Goal: Contribute content: Contribute content

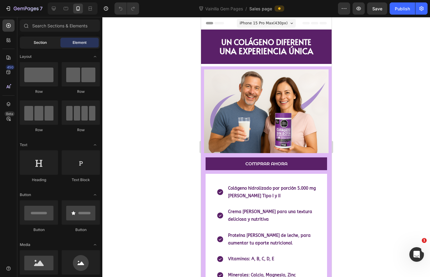
click at [40, 46] on div "Section" at bounding box center [40, 43] width 38 height 10
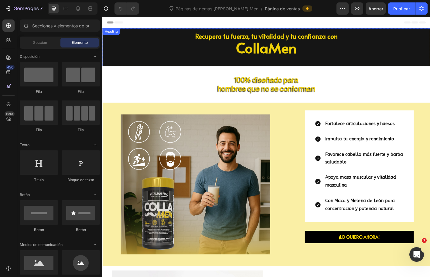
click at [182, 47] on h2 "Recupera tu fuerza, tu vitalidad y tu confianza con CollaMen" at bounding box center [284, 50] width 365 height 42
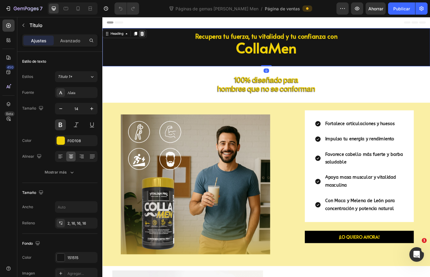
click at [144, 34] on icon at bounding box center [146, 35] width 5 height 5
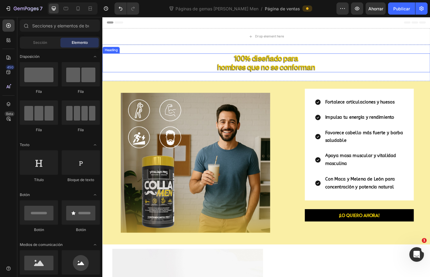
click at [196, 57] on div "100% diseñado para hombres que no se conforman Heading Section 2" at bounding box center [284, 68] width 365 height 40
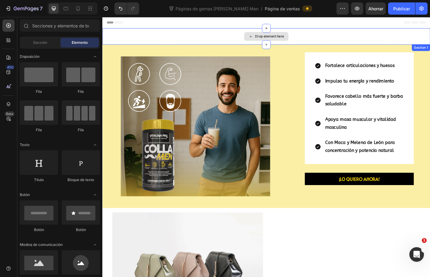
click at [348, 41] on div "Drop element here" at bounding box center [284, 38] width 365 height 18
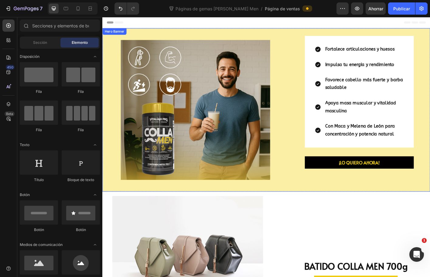
click at [309, 31] on div "Fortalece articulaciones y huesos Impulsa tu energía y rendimiento Favorece cab…" at bounding box center [284, 119] width 365 height 181
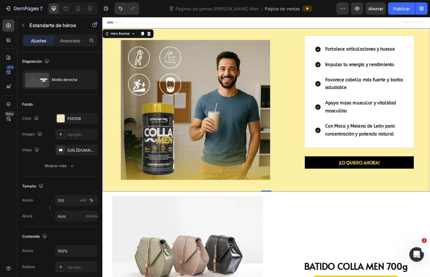
click at [299, 34] on div "Image" at bounding box center [205, 119] width 207 height 181
click at [26, 26] on button "button" at bounding box center [24, 25] width 10 height 10
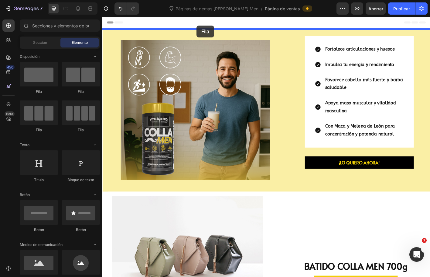
drag, startPoint x: 141, startPoint y: 89, endPoint x: 207, endPoint y: 26, distance: 91.0
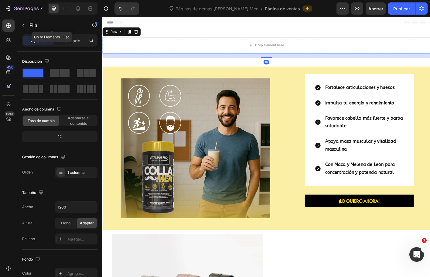
click at [26, 24] on button "button" at bounding box center [24, 25] width 10 height 10
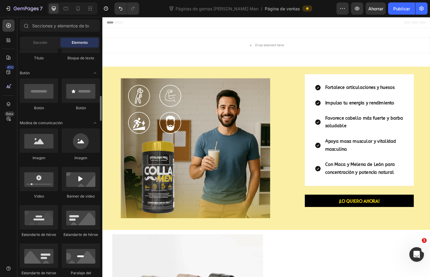
scroll to position [152, 0]
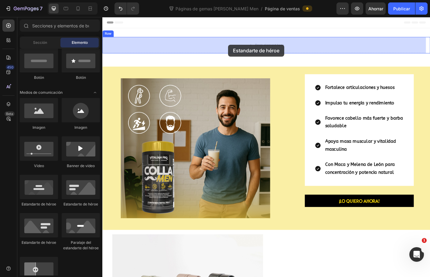
drag, startPoint x: 173, startPoint y: 207, endPoint x: 242, endPoint y: 48, distance: 173.4
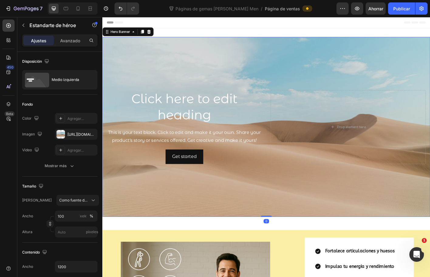
click at [273, 69] on div "Background Image" at bounding box center [284, 139] width 365 height 200
click at [70, 134] on font "https://cdn.shopify.com/s/files/1/2005/9307/files/background_settings.jpg" at bounding box center [86, 134] width 39 height 5
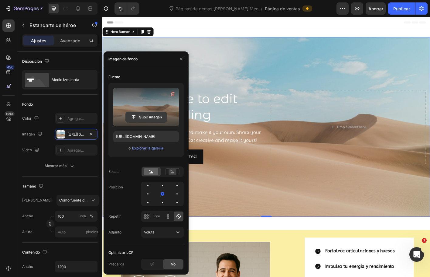
click at [152, 119] on input "file" at bounding box center [146, 117] width 41 height 10
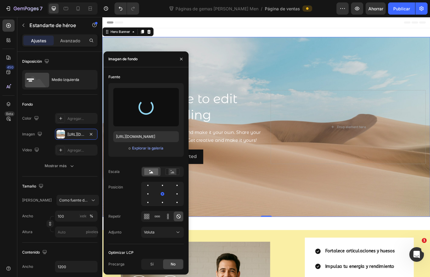
type input "https://cdn.shopify.com/s/files/1/0072/8026/3219/files/gempages_578658871954899…"
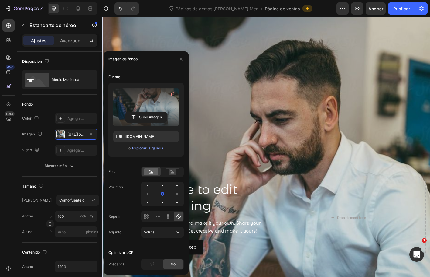
scroll to position [0, 0]
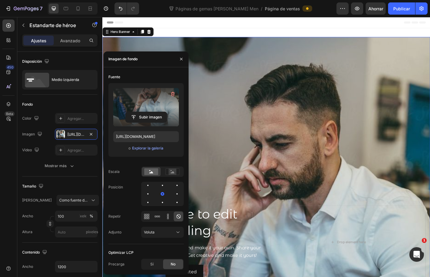
click at [212, 24] on div "Header" at bounding box center [284, 23] width 355 height 12
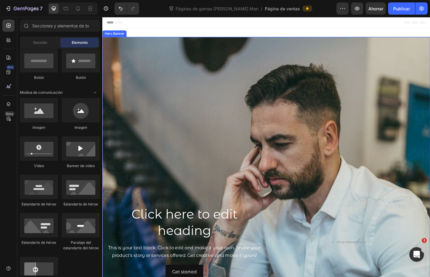
scroll to position [61, 0]
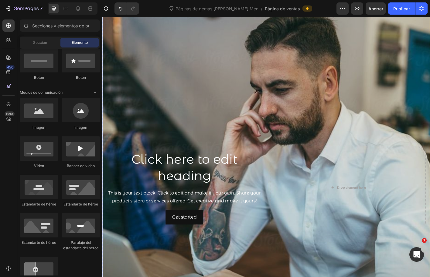
click at [254, 165] on h2 "Click here to edit heading" at bounding box center [193, 184] width 173 height 38
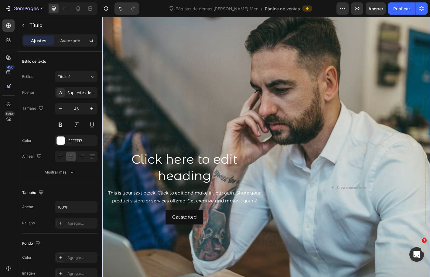
click at [202, 111] on div "Background Image" at bounding box center [284, 206] width 365 height 456
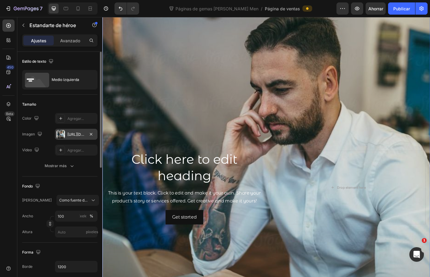
click at [69, 136] on font "https://cdn.shopify.com/s/files/1/0072/8026/3219/files/gempages_578658871954899…" at bounding box center [86, 134] width 39 height 5
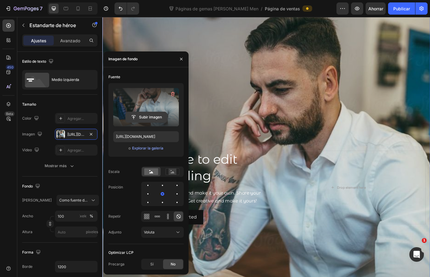
click at [140, 115] on input "file" at bounding box center [146, 117] width 41 height 10
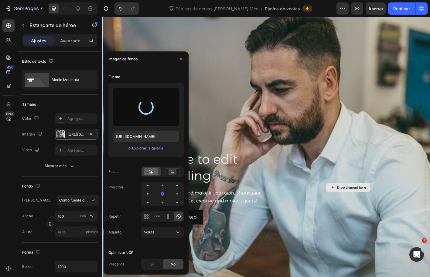
type input "https://cdn.shopify.com/s/files/1/0072/8026/3219/files/gempages_578658871954899…"
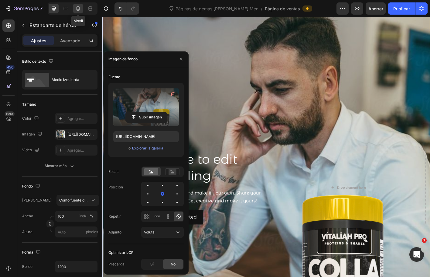
click at [80, 8] on icon at bounding box center [78, 8] width 6 height 6
type input "Auto"
type input "100%"
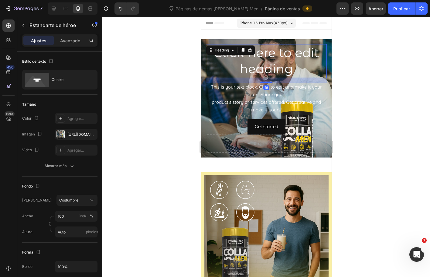
click at [271, 62] on h2 "Click here to edit heading" at bounding box center [266, 61] width 121 height 34
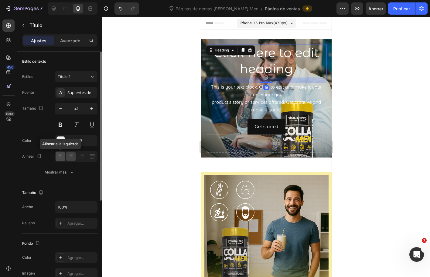
click at [61, 155] on icon at bounding box center [60, 156] width 6 height 6
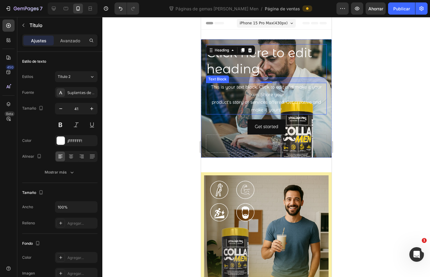
click at [239, 102] on div "This is your text block. Click to edit and make it your own. Share your product…" at bounding box center [266, 99] width 121 height 32
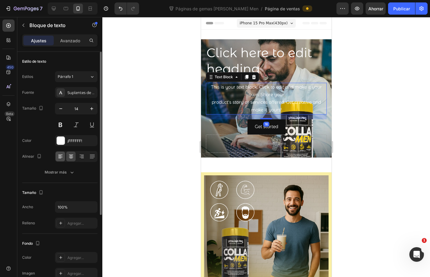
click at [57, 160] on div at bounding box center [60, 156] width 9 height 10
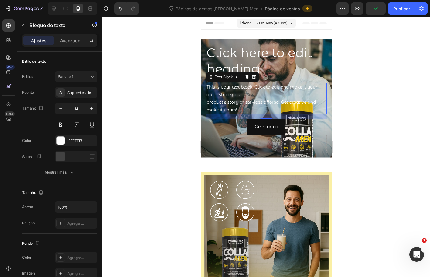
click at [357, 108] on div at bounding box center [266, 147] width 328 height 260
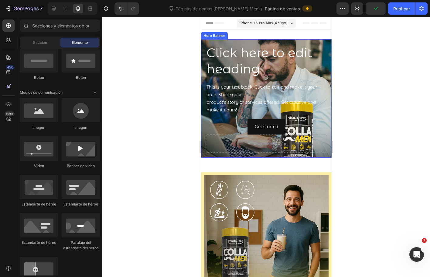
click at [322, 64] on div "Click here to edit heading Heading This is your text block. Click to edit and m…" at bounding box center [266, 98] width 131 height 118
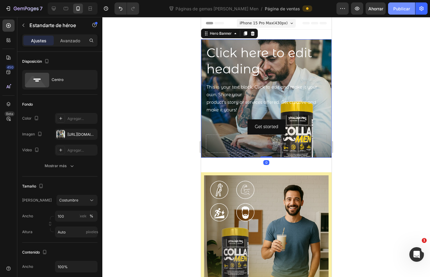
click at [399, 12] on button "Publicar" at bounding box center [401, 8] width 27 height 12
click at [421, 9] on icon "button" at bounding box center [422, 8] width 6 height 6
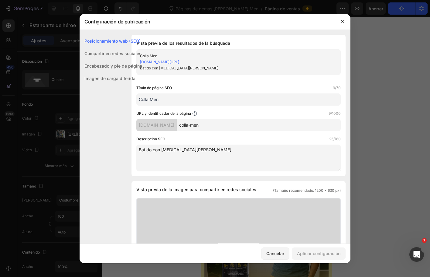
drag, startPoint x: 208, startPoint y: 63, endPoint x: 362, endPoint y: 33, distance: 156.7
click at [365, 48] on div at bounding box center [215, 138] width 430 height 277
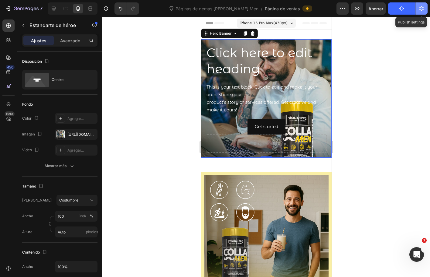
click at [424, 11] on icon "button" at bounding box center [422, 8] width 6 height 6
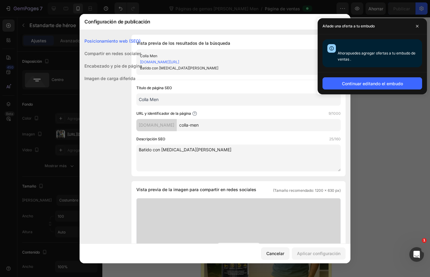
click at [157, 9] on div at bounding box center [215, 138] width 430 height 277
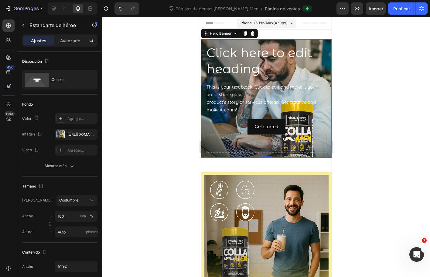
click at [294, 39] on div "Click here to edit heading Heading This is your text block. Click to edit and m…" at bounding box center [266, 98] width 131 height 118
click at [86, 85] on div "Centro" at bounding box center [70, 80] width 37 height 14
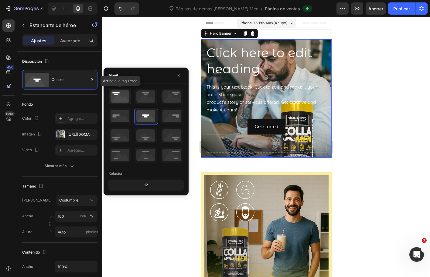
click at [116, 95] on icon at bounding box center [120, 96] width 22 height 16
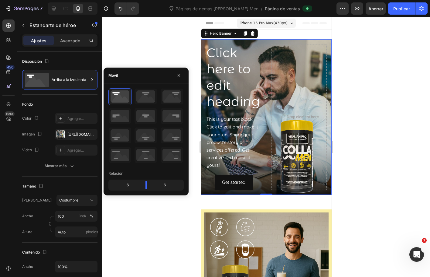
click at [143, 48] on div at bounding box center [266, 147] width 328 height 260
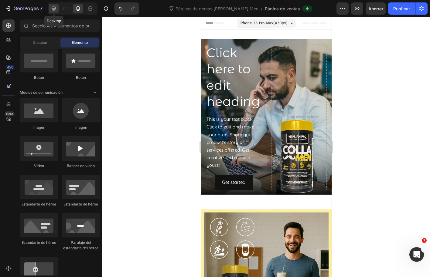
click at [54, 8] on icon at bounding box center [54, 8] width 6 height 6
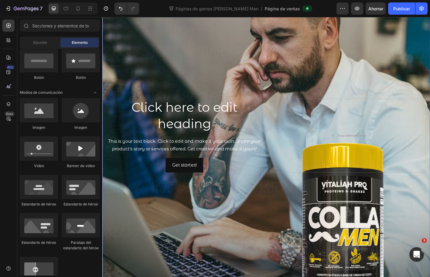
scroll to position [122, 0]
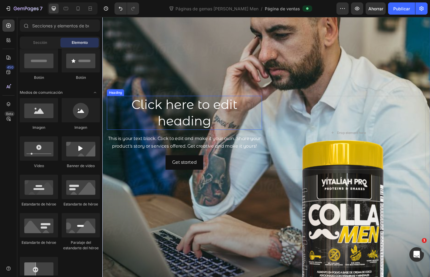
click at [188, 129] on h2 "Click here to edit heading" at bounding box center [193, 124] width 173 height 38
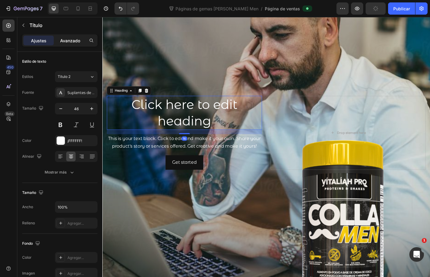
click at [71, 44] on div "Avanzado" at bounding box center [70, 41] width 30 height 10
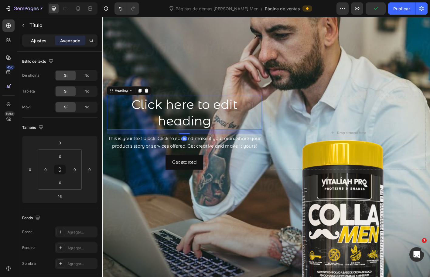
click at [38, 42] on font "Ajustes" at bounding box center [39, 40] width 16 height 5
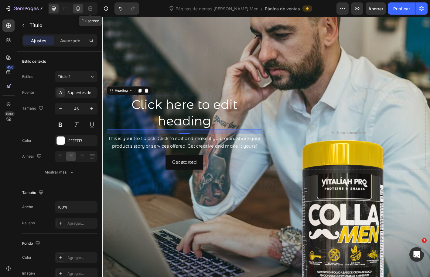
click at [81, 8] on div at bounding box center [78, 9] width 10 height 10
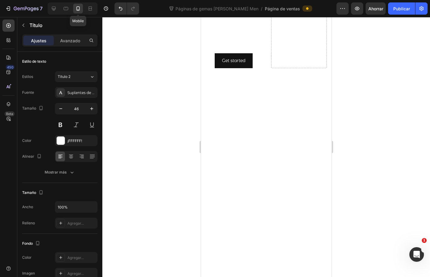
type input "41"
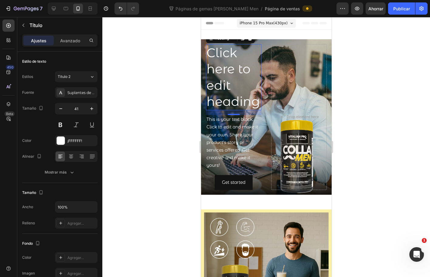
click at [245, 47] on h2 "Click here to edit heading" at bounding box center [234, 77] width 56 height 66
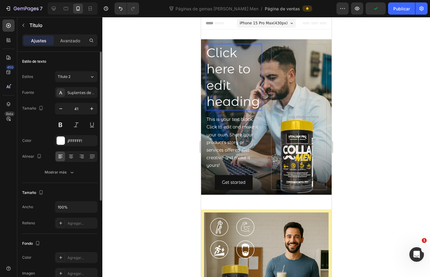
click at [236, 83] on p "Click here to edit heading" at bounding box center [233, 77] width 54 height 65
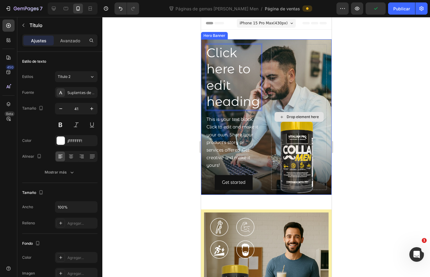
drag, startPoint x: 279, startPoint y: 52, endPoint x: 275, endPoint y: 43, distance: 9.3
click at [279, 52] on div "Drop element here" at bounding box center [299, 117] width 56 height 146
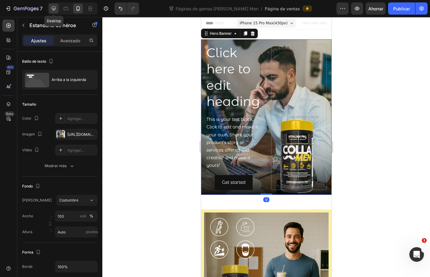
click at [57, 7] on div at bounding box center [54, 9] width 10 height 10
type input "1200"
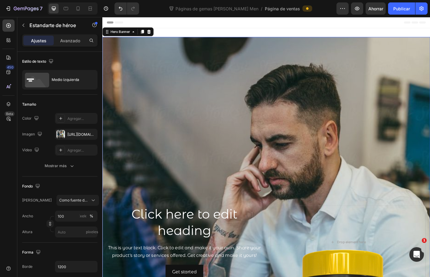
scroll to position [1, 0]
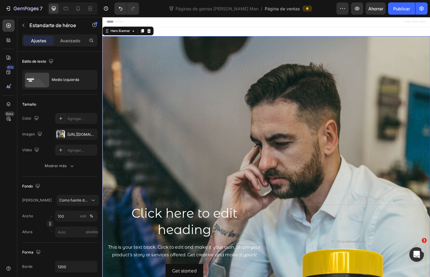
click at [261, 42] on div "Background Image" at bounding box center [284, 266] width 365 height 456
click at [250, 46] on div "Background Image" at bounding box center [284, 266] width 365 height 456
click at [64, 85] on div "Medio izquierda" at bounding box center [70, 80] width 37 height 14
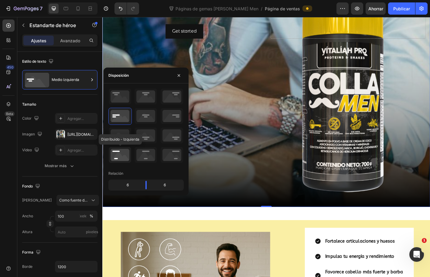
scroll to position [274, 0]
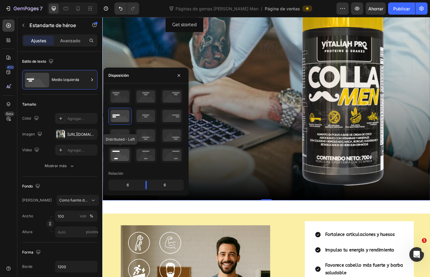
click at [121, 152] on icon at bounding box center [120, 155] width 22 height 16
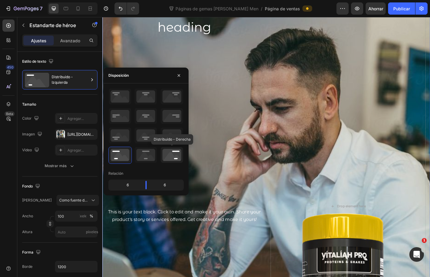
scroll to position [92, 0]
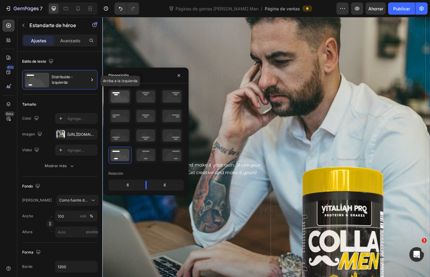
click at [114, 95] on icon at bounding box center [120, 96] width 22 height 16
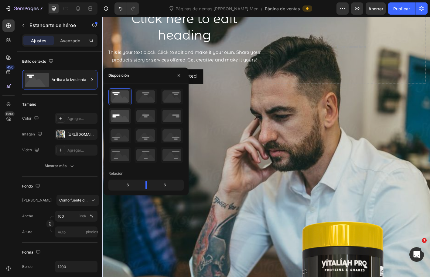
scroll to position [61, 0]
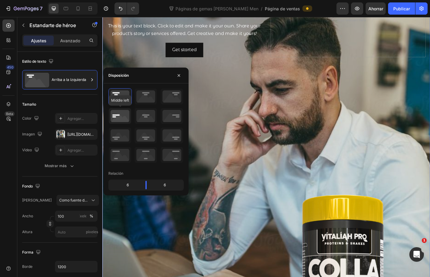
click at [129, 118] on icon at bounding box center [120, 116] width 22 height 16
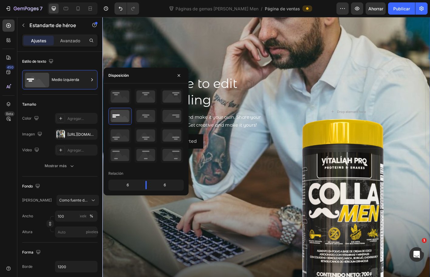
scroll to position [152, 0]
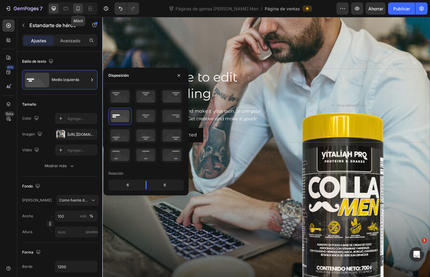
click at [77, 11] on icon at bounding box center [78, 8] width 6 height 6
type input "Auto"
type input "100%"
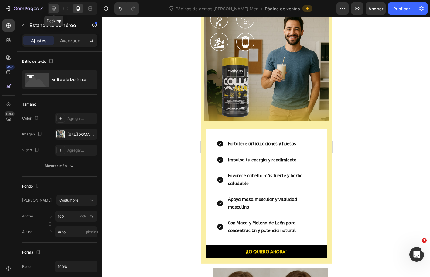
click at [55, 8] on icon at bounding box center [54, 8] width 6 height 6
type input "1200"
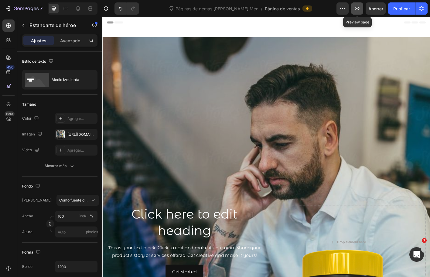
click at [360, 9] on icon "button" at bounding box center [357, 8] width 6 height 6
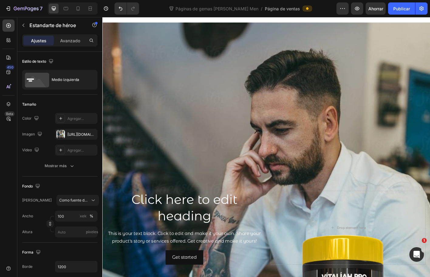
scroll to position [30, 0]
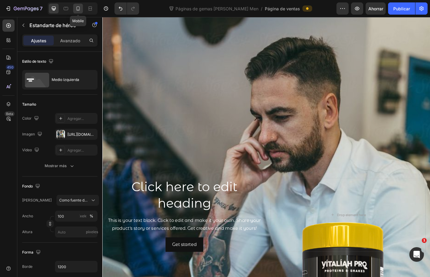
click at [82, 11] on div at bounding box center [78, 9] width 10 height 10
type input "Auto"
type input "100%"
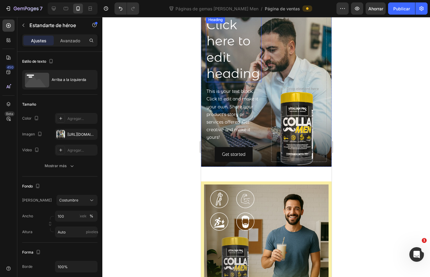
scroll to position [1, 0]
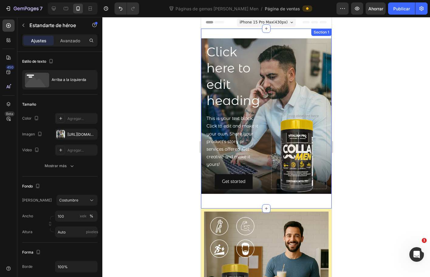
click at [291, 208] on div "Click here to edit heading Heading This is your text block. Click to edit and m…" at bounding box center [266, 119] width 131 height 180
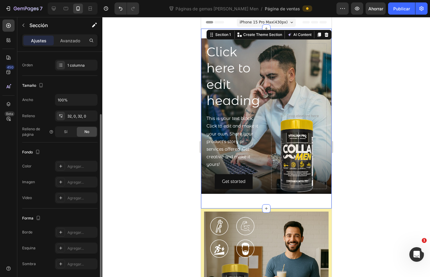
scroll to position [113, 0]
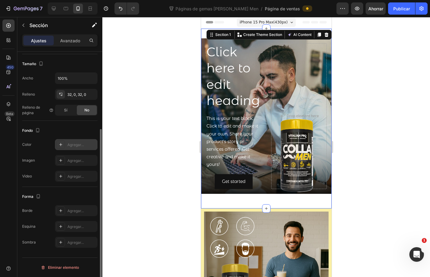
click at [59, 145] on icon at bounding box center [60, 144] width 5 height 5
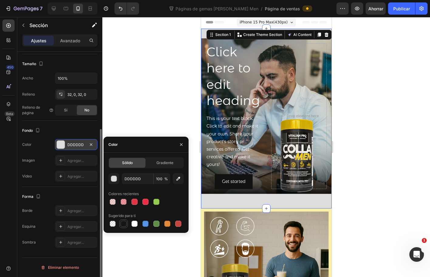
click at [124, 222] on div at bounding box center [124, 223] width 6 height 6
type input "151515"
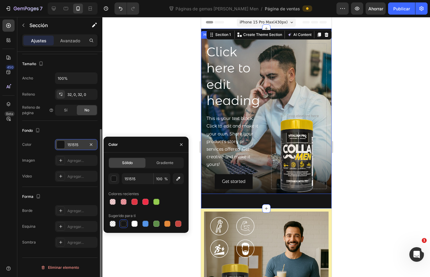
click at [367, 187] on div at bounding box center [266, 147] width 328 height 260
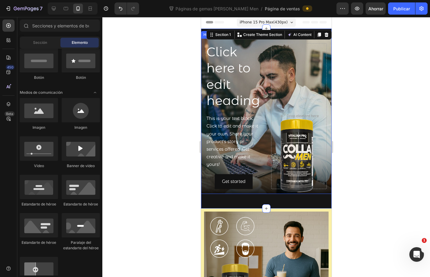
click at [367, 187] on div at bounding box center [266, 147] width 328 height 260
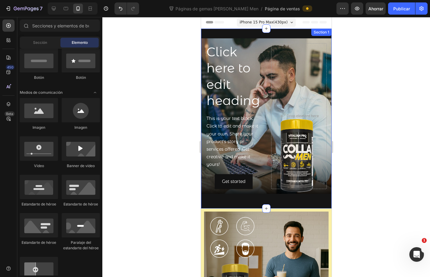
click at [264, 35] on div "Click here to edit heading Heading This is your text block. Click to edit and m…" at bounding box center [266, 119] width 131 height 180
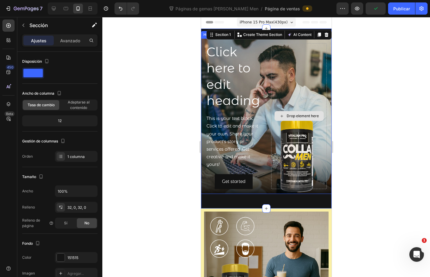
click at [271, 61] on div "Drop element here" at bounding box center [299, 116] width 56 height 146
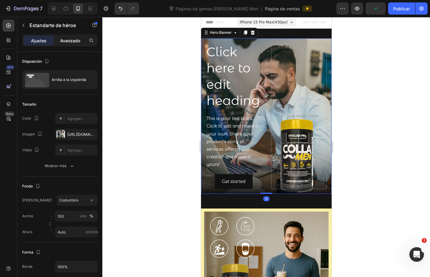
click at [75, 37] on p "Avanzado" at bounding box center [70, 40] width 20 height 6
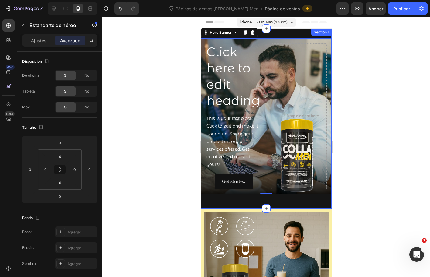
click at [272, 35] on div "Click here to edit heading Heading This is your text block. Click to edit and m…" at bounding box center [266, 119] width 131 height 180
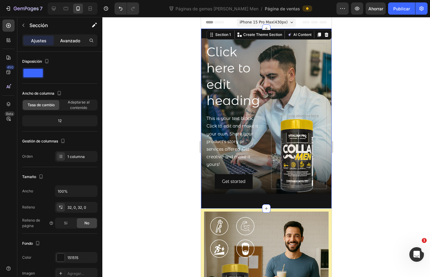
click at [68, 38] on font "Avanzado" at bounding box center [70, 40] width 20 height 5
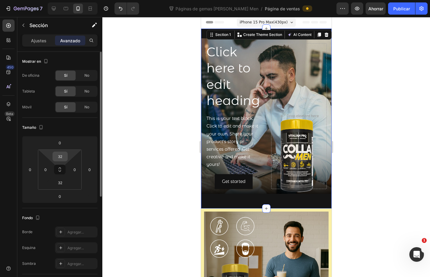
click at [61, 153] on input "32" at bounding box center [60, 156] width 12 height 9
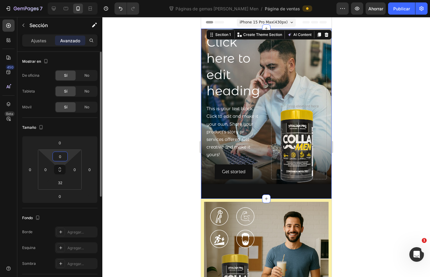
type input "0"
click at [60, 183] on input "32" at bounding box center [60, 182] width 12 height 9
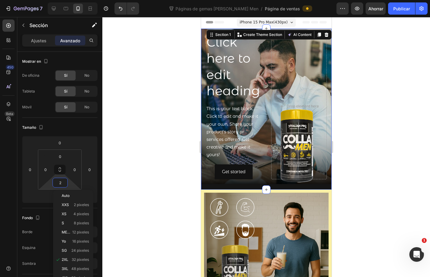
click at [186, 161] on div at bounding box center [266, 147] width 328 height 260
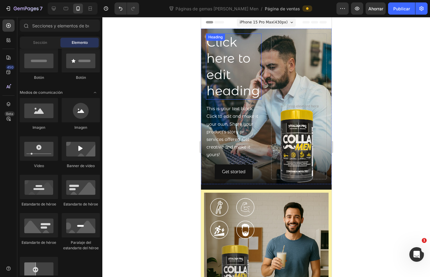
click at [226, 85] on h2 "Click here to edit heading" at bounding box center [234, 66] width 56 height 66
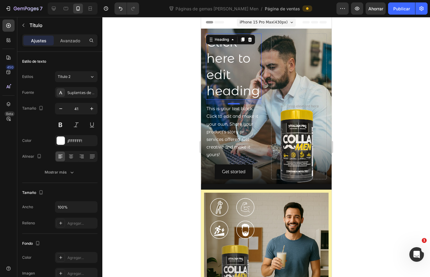
click at [216, 85] on h2 "Click here to edit heading" at bounding box center [234, 66] width 56 height 66
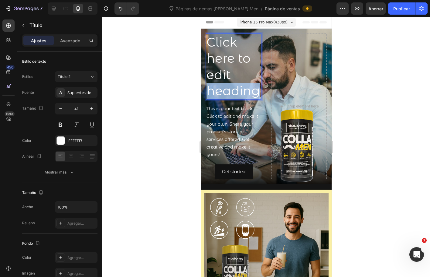
click at [216, 85] on p "Click here to edit heading" at bounding box center [233, 66] width 54 height 65
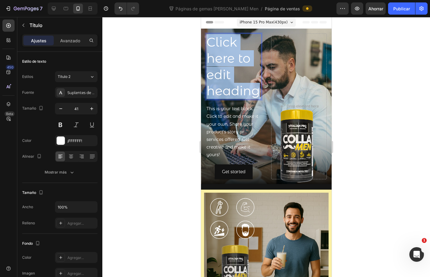
click at [216, 85] on p "Click here to edit heading" at bounding box center [233, 66] width 54 height 65
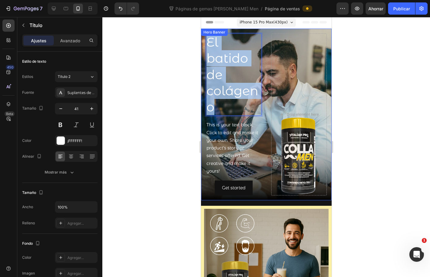
drag, startPoint x: 217, startPoint y: 107, endPoint x: 204, endPoint y: 46, distance: 63.0
click at [204, 46] on div "El batido de colágeno Heading 16 This is your text block. Click to edit and mak…" at bounding box center [266, 114] width 131 height 171
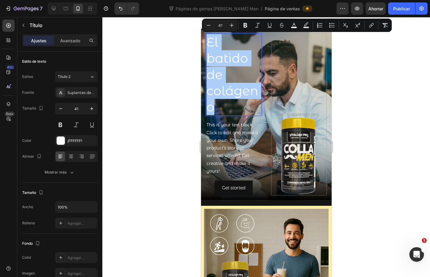
click at [222, 23] on input "41" at bounding box center [220, 25] width 12 height 7
type input "20"
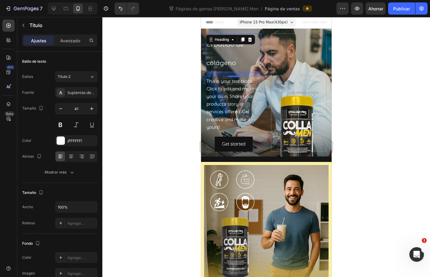
click at [245, 62] on p "El batido de colágeno" at bounding box center [233, 52] width 54 height 37
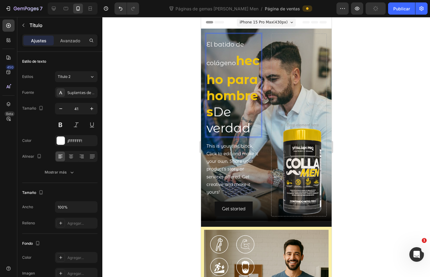
click at [228, 108] on strong "hecho para hombres" at bounding box center [232, 86] width 53 height 66
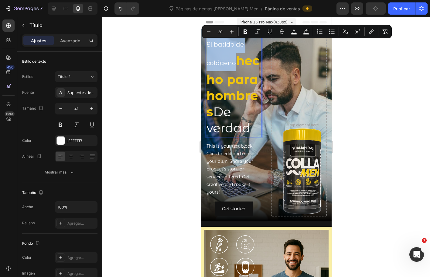
drag, startPoint x: 239, startPoint y: 65, endPoint x: 206, endPoint y: 41, distance: 40.9
click at [206, 41] on p "El batido de colágeno hecho para hombres De verdad" at bounding box center [233, 85] width 54 height 102
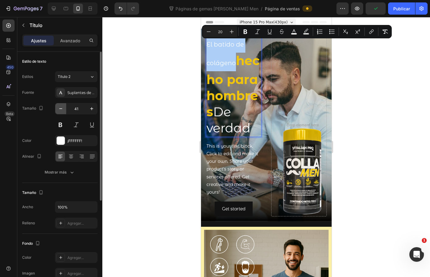
click at [58, 111] on icon "button" at bounding box center [61, 108] width 6 height 6
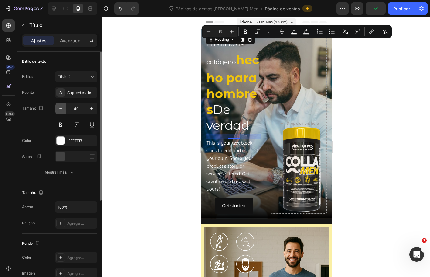
click at [58, 111] on icon "button" at bounding box center [61, 108] width 6 height 6
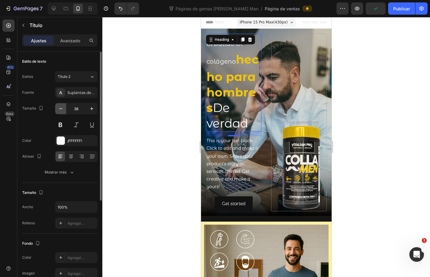
click at [58, 111] on icon "button" at bounding box center [61, 108] width 6 height 6
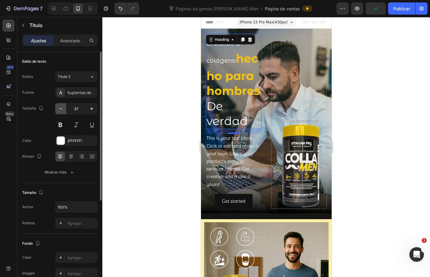
click at [58, 111] on icon "button" at bounding box center [61, 108] width 6 height 6
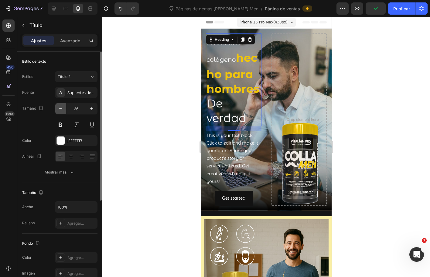
click at [58, 111] on icon "button" at bounding box center [61, 108] width 6 height 6
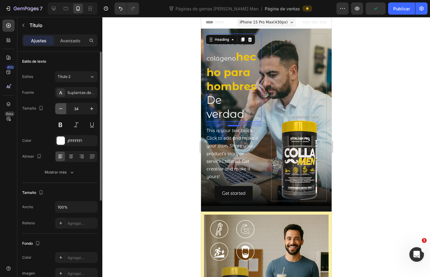
click at [58, 111] on icon "button" at bounding box center [61, 108] width 6 height 6
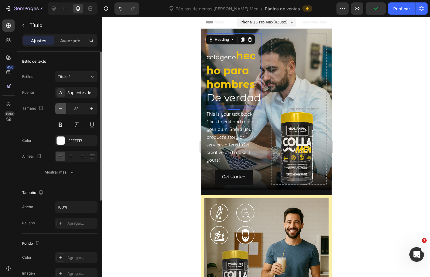
click at [58, 111] on icon "button" at bounding box center [61, 108] width 6 height 6
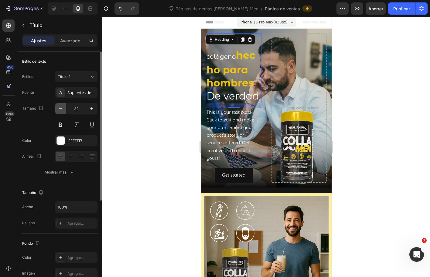
click at [58, 111] on icon "button" at bounding box center [61, 108] width 6 height 6
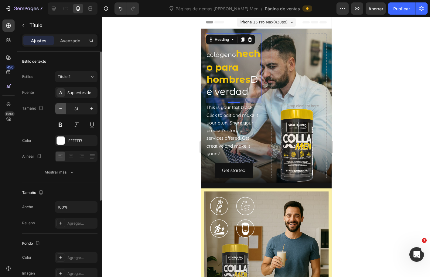
click at [58, 111] on icon "button" at bounding box center [61, 108] width 6 height 6
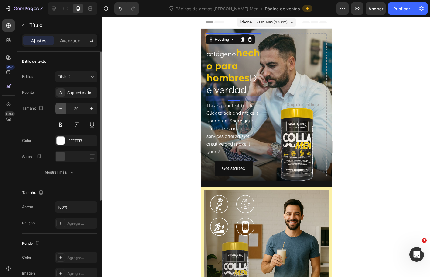
click at [58, 111] on icon "button" at bounding box center [61, 108] width 6 height 6
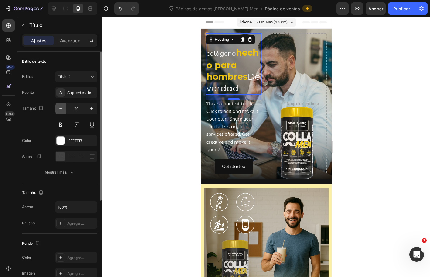
type input "28"
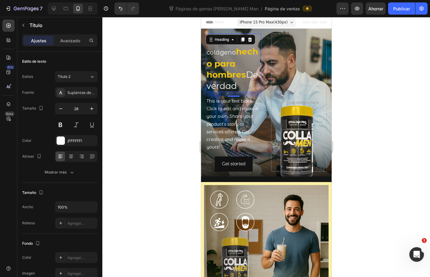
click at [130, 63] on div at bounding box center [266, 147] width 328 height 260
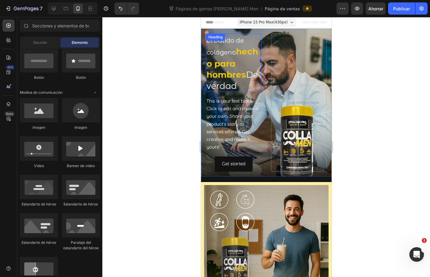
click at [217, 49] on span "El batido de colágeno" at bounding box center [224, 46] width 37 height 19
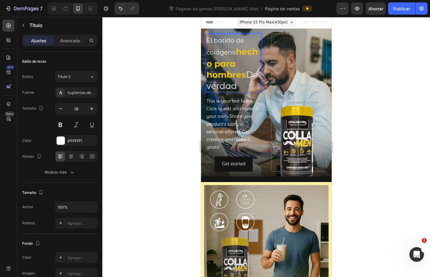
click at [217, 49] on span "El batido de colágeno" at bounding box center [224, 46] width 37 height 19
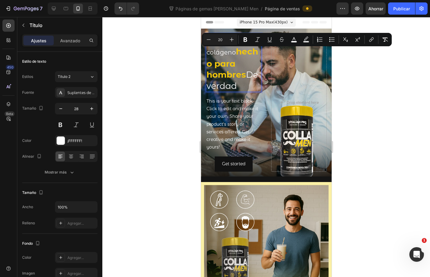
click at [234, 48] on p "El batido de colágeno hecho para hombres De verdad" at bounding box center [233, 62] width 54 height 57
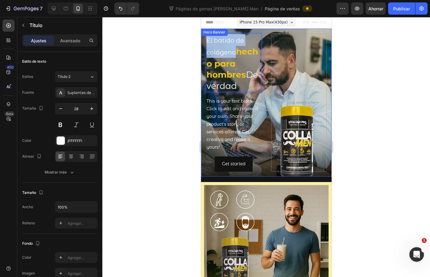
drag, startPoint x: 237, startPoint y: 52, endPoint x: 389, endPoint y: 60, distance: 152.5
click at [205, 37] on div "El batido de colágeno hecho para hombres De verdad Heading 16 This is your text…" at bounding box center [266, 103] width 131 height 148
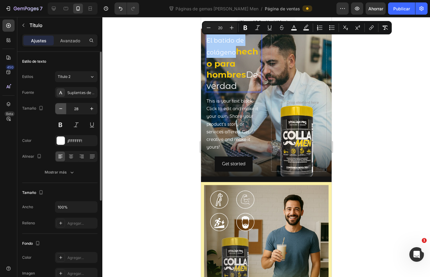
click at [62, 108] on icon "button" at bounding box center [61, 108] width 6 height 6
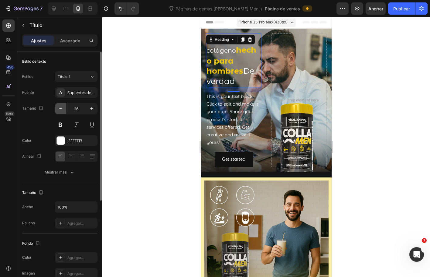
click at [62, 108] on icon "button" at bounding box center [61, 108] width 6 height 6
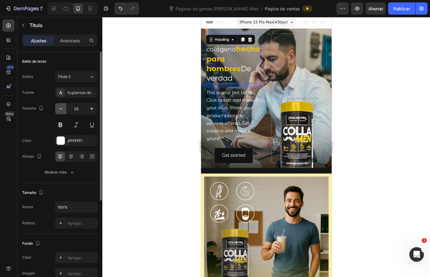
click at [62, 108] on icon "button" at bounding box center [61, 108] width 6 height 6
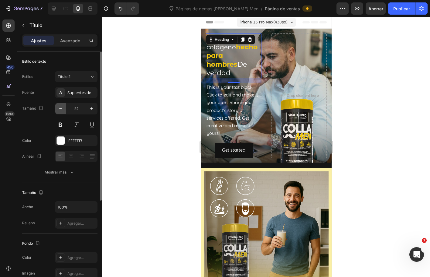
click at [62, 108] on icon "button" at bounding box center [61, 108] width 6 height 6
type input "21"
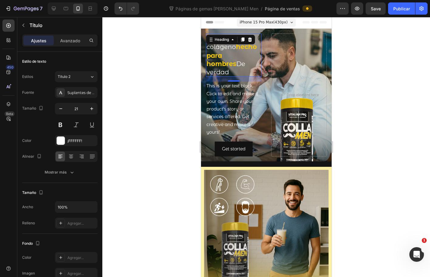
click at [168, 98] on div at bounding box center [266, 147] width 328 height 260
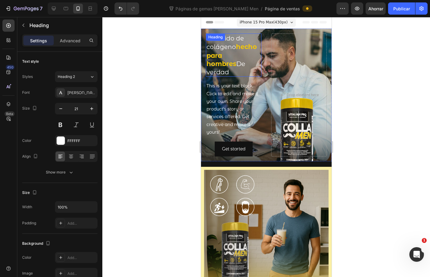
click at [231, 56] on strong "hecho para hombres" at bounding box center [231, 55] width 50 height 25
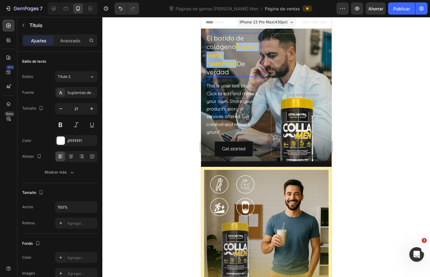
drag, startPoint x: 237, startPoint y: 47, endPoint x: 255, endPoint y: 56, distance: 19.8
click at [255, 56] on p "El batido de colágeno hecho para hombres De verdad" at bounding box center [233, 55] width 54 height 42
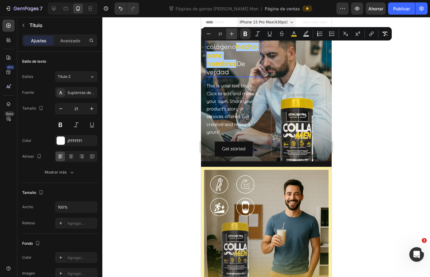
click at [233, 32] on icon "Editor contextual toolbar" at bounding box center [232, 34] width 6 height 6
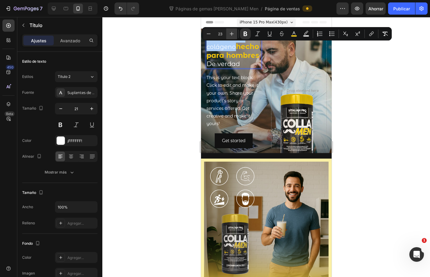
click at [233, 32] on icon "Editor contextual toolbar" at bounding box center [232, 34] width 6 height 6
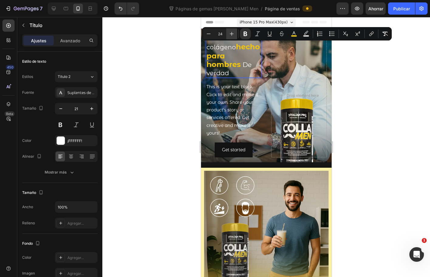
click at [233, 32] on icon "Editor contextual toolbar" at bounding box center [232, 34] width 6 height 6
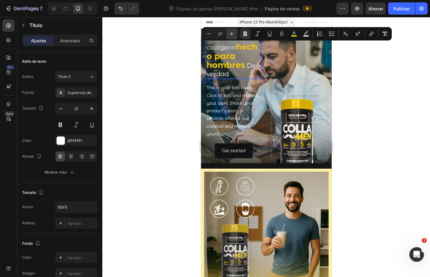
click at [233, 32] on icon "Editor contextual toolbar" at bounding box center [232, 34] width 6 height 6
type input "29"
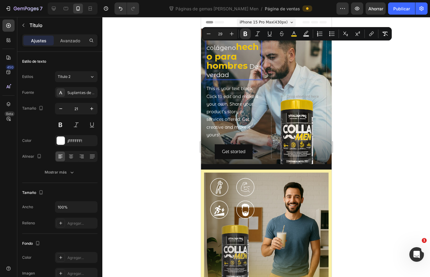
click at [185, 72] on div at bounding box center [266, 147] width 328 height 260
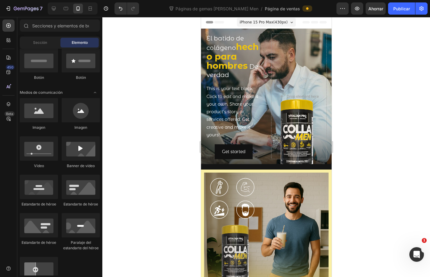
click at [185, 72] on div at bounding box center [266, 147] width 328 height 260
click at [231, 71] on strong "hecho para hombres" at bounding box center [232, 55] width 52 height 29
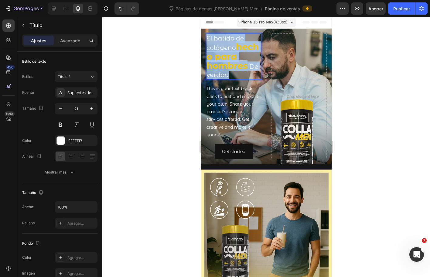
click at [231, 71] on strong "hecho para hombres" at bounding box center [232, 55] width 52 height 29
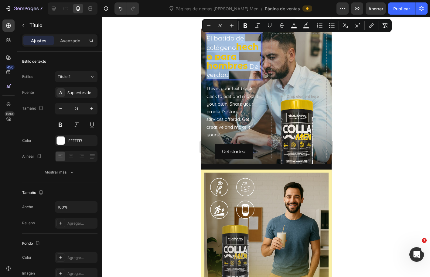
click at [231, 71] on strong "hecho para hombres" at bounding box center [232, 55] width 52 height 29
click at [239, 70] on strong "hecho para hombres" at bounding box center [232, 55] width 52 height 29
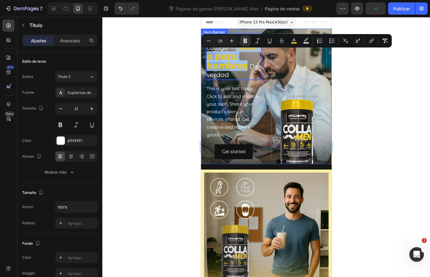
drag, startPoint x: 250, startPoint y: 73, endPoint x: 205, endPoint y: 56, distance: 48.8
click at [205, 56] on div "El batido de colágeno hecho para hombres De verdad Heading 16 This is your text…" at bounding box center [266, 96] width 131 height 135
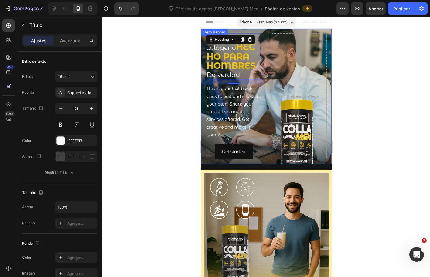
click at [182, 98] on div at bounding box center [266, 147] width 328 height 260
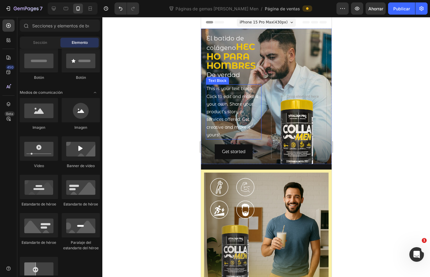
scroll to position [0, 0]
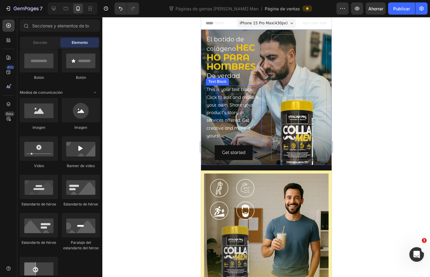
click at [228, 114] on div "This is your text block. Click to edit and make it your own. Share your product…" at bounding box center [234, 112] width 56 height 55
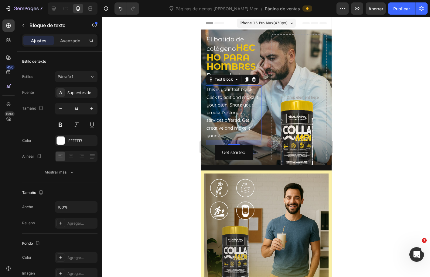
click at [129, 92] on div at bounding box center [266, 147] width 328 height 260
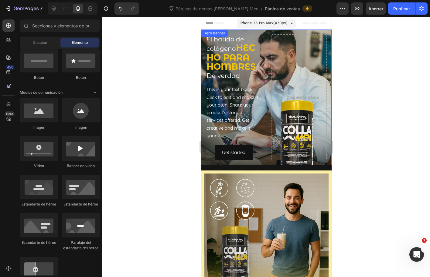
click at [382, 163] on div at bounding box center [266, 147] width 328 height 260
click at [221, 43] on div "⁠⁠⁠⁠⁠⁠⁠ El batido de colágeno HECHO PARA HOMBRES De verdad Heading" at bounding box center [234, 57] width 56 height 46
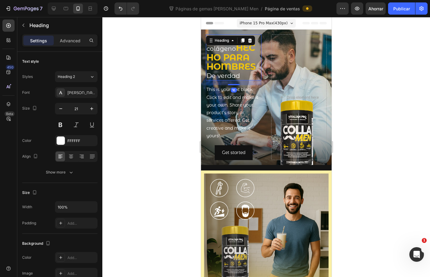
click at [221, 43] on div "Heading" at bounding box center [221, 40] width 17 height 5
click at [221, 42] on div "Heading" at bounding box center [221, 40] width 17 height 5
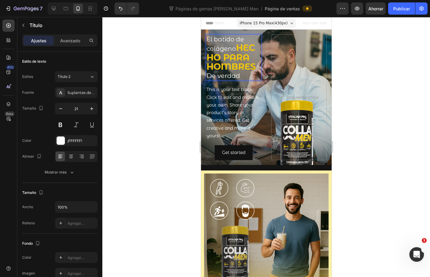
click at [234, 48] on span "El batido de colágeno" at bounding box center [224, 44] width 37 height 17
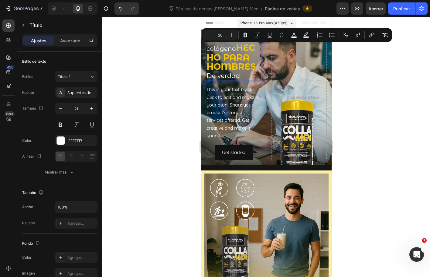
click at [236, 49] on p "El batido de colágeno HECHO PARA HOMBRES De verdad" at bounding box center [233, 57] width 54 height 45
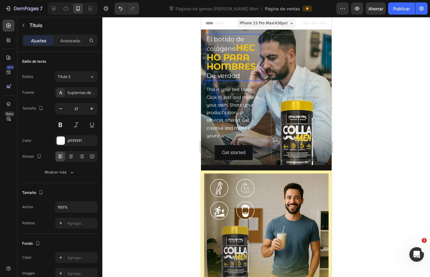
click at [227, 48] on span "El batido de colágeno" at bounding box center [224, 44] width 37 height 17
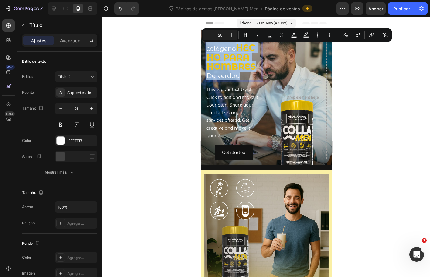
click at [227, 48] on span "El batido de colágeno" at bounding box center [224, 44] width 37 height 17
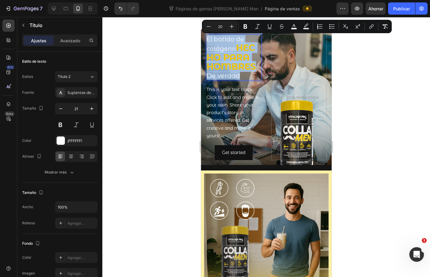
click at [237, 48] on p "El batido de colágeno HECHO PARA HOMBRES De verdad" at bounding box center [233, 57] width 54 height 45
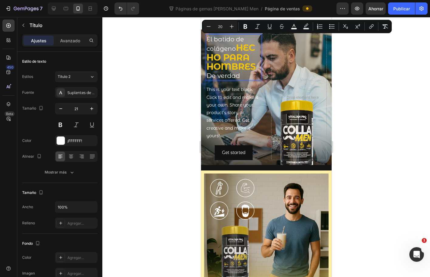
drag, startPoint x: 236, startPoint y: 48, endPoint x: 206, endPoint y: 39, distance: 31.9
click at [206, 39] on p "El batido de colágeno HECHO PARA HOMBRES De verdad" at bounding box center [233, 57] width 54 height 45
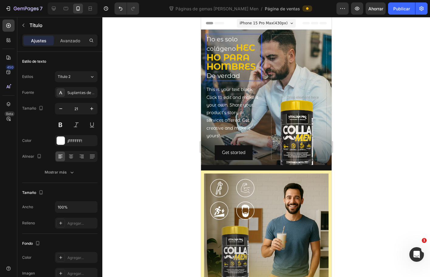
click at [231, 72] on strong "HECHO PARA HOMBRES" at bounding box center [231, 56] width 50 height 29
click at [230, 71] on strong "HECHO PARA HOMBRES" at bounding box center [231, 56] width 50 height 29
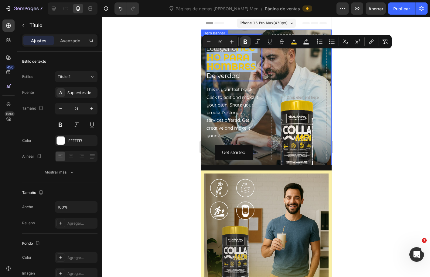
drag, startPoint x: 257, startPoint y: 75, endPoint x: 202, endPoint y: 57, distance: 58.2
click at [202, 57] on div "No es solo colágeno HECHO PARA HOMBRES De verdad Heading 16 This is your text b…" at bounding box center [266, 96] width 131 height 135
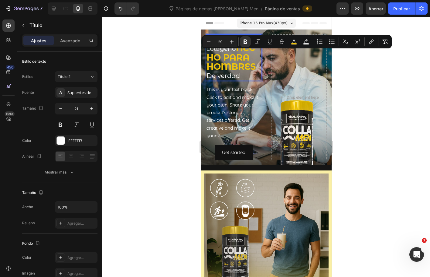
click at [217, 57] on strong "HECHO PARA HOMBRES" at bounding box center [231, 56] width 50 height 29
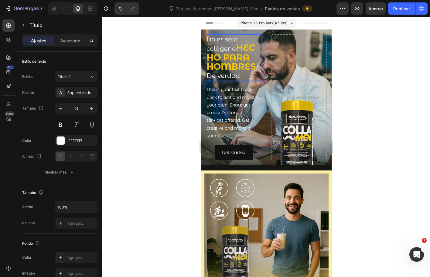
click at [218, 61] on strong "HECHO PARA HOMBRES" at bounding box center [231, 56] width 50 height 29
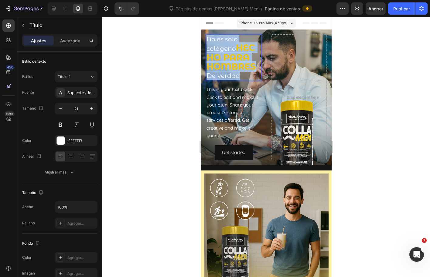
click at [218, 61] on strong "HECHO PARA HOMBRES" at bounding box center [231, 56] width 50 height 29
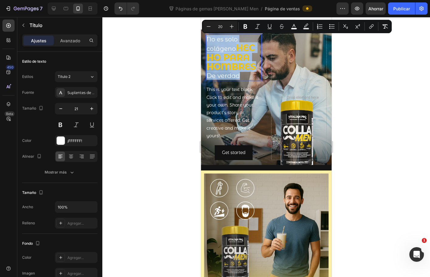
click at [218, 61] on strong "HECHO PARA HOMBRES" at bounding box center [231, 56] width 50 height 29
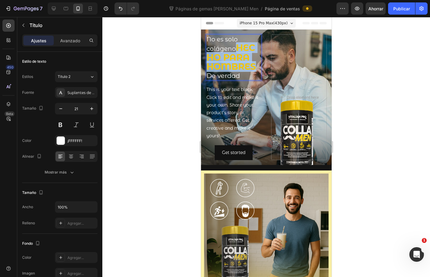
drag, startPoint x: 255, startPoint y: 75, endPoint x: 206, endPoint y: 60, distance: 51.0
click at [206, 60] on strong "HECHO PARA HOMBRES" at bounding box center [231, 56] width 50 height 29
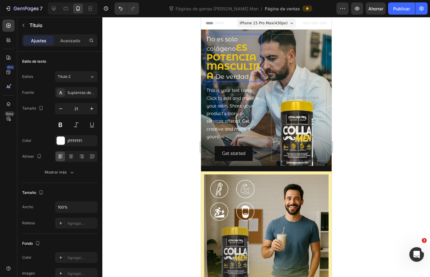
click at [235, 47] on span "No es solo colágeno" at bounding box center [221, 44] width 31 height 17
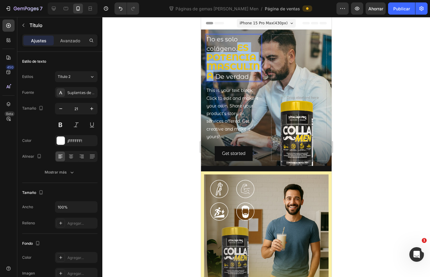
drag, startPoint x: 220, startPoint y: 77, endPoint x: 239, endPoint y: 49, distance: 33.7
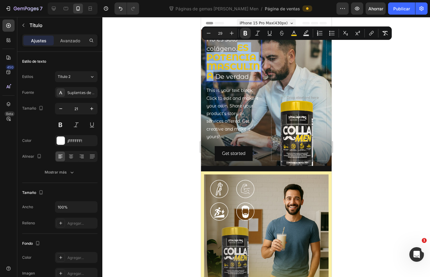
click at [238, 51] on strong "ES POTENCIA MASCULINA" at bounding box center [232, 61] width 53 height 39
type input "20"
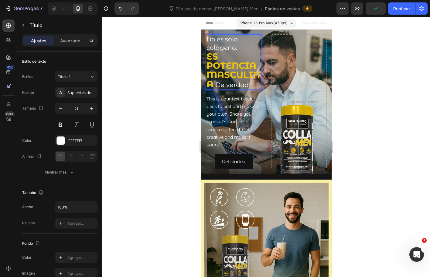
click at [231, 70] on strong "ES POTENCIA MASCULINA" at bounding box center [232, 70] width 53 height 38
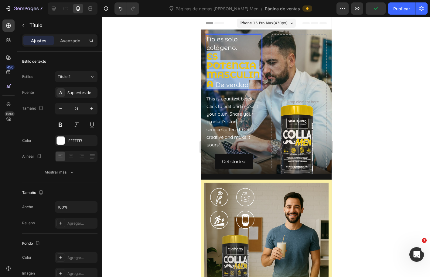
click at [231, 70] on strong "ES POTENCIA MASCULINA" at bounding box center [232, 70] width 53 height 38
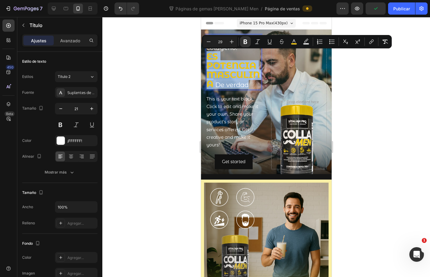
click at [222, 70] on strong "ES POTENCIA MASCULINA" at bounding box center [232, 70] width 53 height 38
drag, startPoint x: 222, startPoint y: 84, endPoint x: 209, endPoint y: 59, distance: 28.6
click at [209, 59] on p "No es solo colágeno. ES POTENCIA MASCULINA De verdad" at bounding box center [233, 62] width 54 height 54
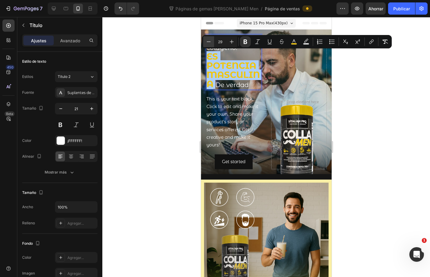
click at [210, 41] on icon "Barra de herramientas contextual del editor" at bounding box center [209, 42] width 6 height 6
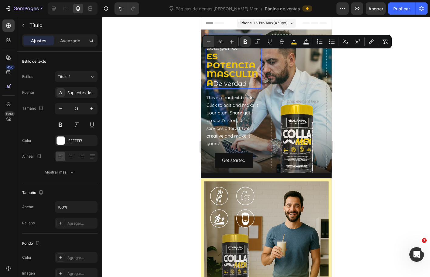
click at [210, 41] on icon "Barra de herramientas contextual del editor" at bounding box center [209, 42] width 6 height 6
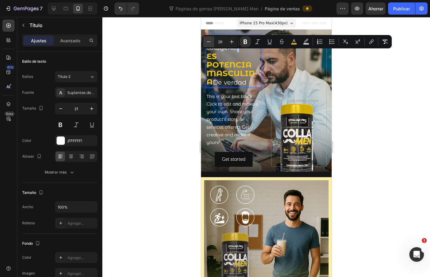
click at [210, 41] on icon "Barra de herramientas contextual del editor" at bounding box center [209, 42] width 6 height 6
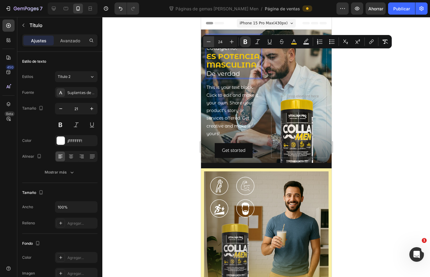
click at [210, 41] on icon "Barra de herramientas contextual del editor" at bounding box center [209, 42] width 6 height 6
type input "23"
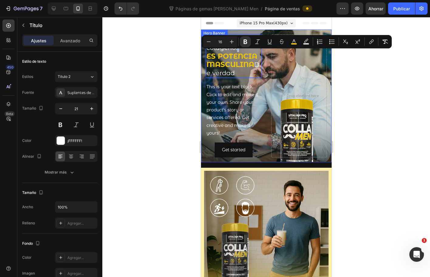
click at [203, 80] on div "No es solo colágeno. ES POTENCIA MASCULINA De verdad Heading 16 This is your te…" at bounding box center [266, 95] width 131 height 133
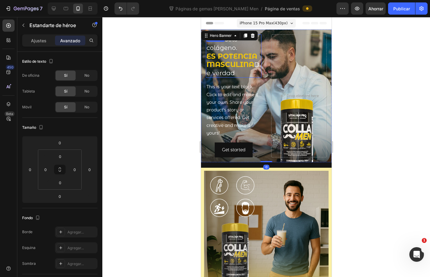
click at [224, 74] on span "De verdad" at bounding box center [232, 69] width 53 height 16
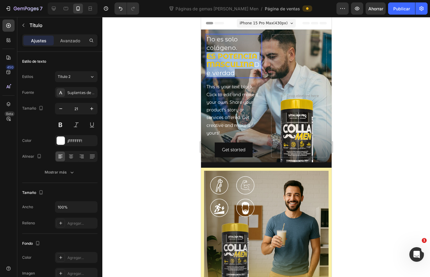
click at [224, 74] on span "De verdad" at bounding box center [232, 69] width 53 height 16
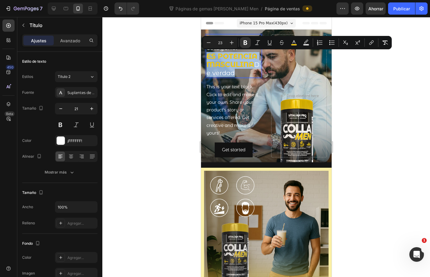
click at [226, 74] on span "De verdad" at bounding box center [232, 69] width 53 height 16
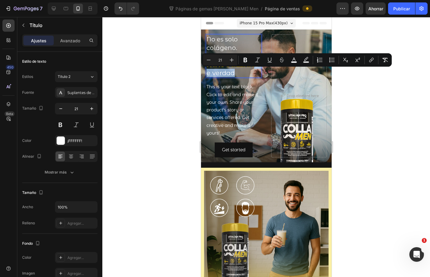
drag, startPoint x: 241, startPoint y: 74, endPoint x: 207, endPoint y: 74, distance: 33.7
click at [207, 74] on p "No es solo colágeno. ES POTENCIA MASCULINA De verdad" at bounding box center [233, 56] width 54 height 42
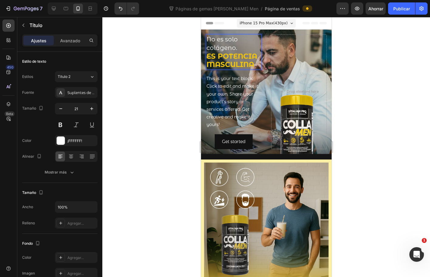
click at [240, 64] on strong "ES POTENCIA MASCULINA" at bounding box center [231, 60] width 51 height 17
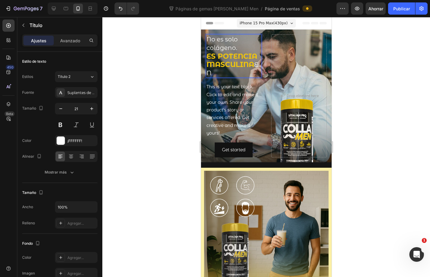
click at [217, 72] on p "No es solo colágeno. ES POTENCIA MASCULINA EN" at bounding box center [233, 56] width 54 height 42
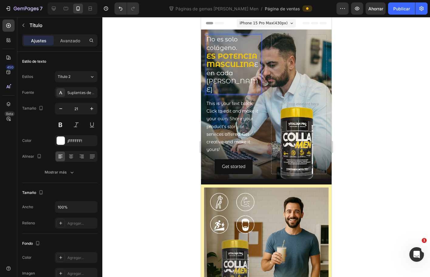
click at [211, 73] on span "Een cada sorbo" at bounding box center [232, 77] width 52 height 33
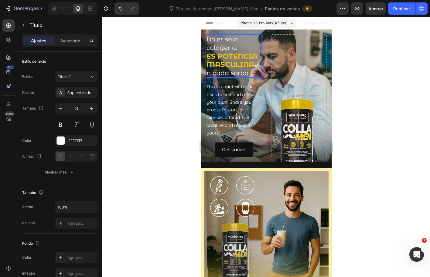
click at [186, 72] on div at bounding box center [266, 147] width 328 height 260
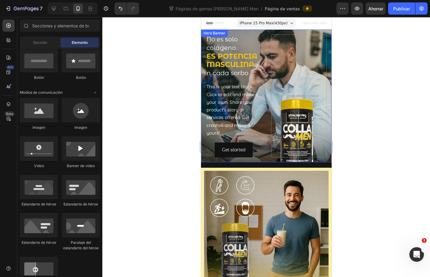
click at [372, 97] on div at bounding box center [266, 147] width 328 height 260
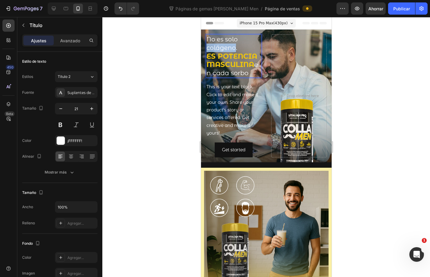
click at [217, 50] on span "No es solo colágeno." at bounding box center [221, 44] width 31 height 16
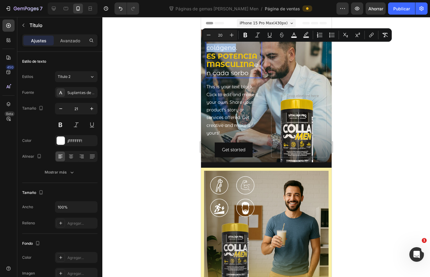
click at [217, 50] on span "No es solo colágeno." at bounding box center [221, 44] width 31 height 16
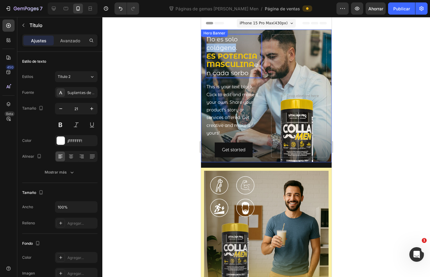
drag, startPoint x: 235, startPoint y: 48, endPoint x: 205, endPoint y: 40, distance: 31.5
click at [205, 40] on div "No es solo colágeno. ES POTENCIA MASCULINA en cada sorbo Heading 16 This is you…" at bounding box center [266, 95] width 131 height 133
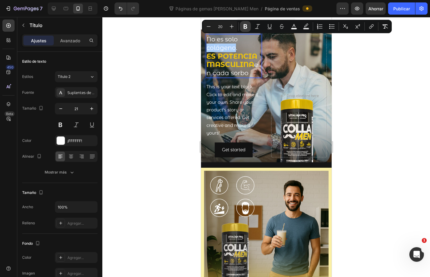
click at [246, 25] on icon "Editor contextual toolbar" at bounding box center [246, 26] width 4 height 5
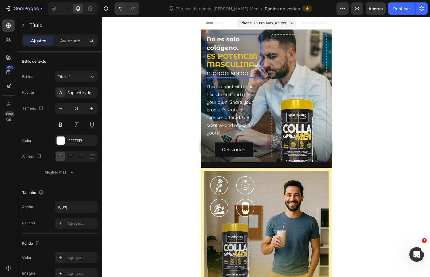
click at [235, 75] on span "en cada sorbo" at bounding box center [232, 69] width 52 height 16
click at [235, 74] on span "en cada sorbo" at bounding box center [232, 69] width 52 height 16
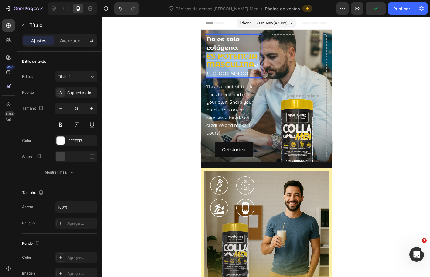
click at [235, 74] on span "en cada sorbo" at bounding box center [232, 69] width 52 height 16
click at [234, 74] on span "en cada sorbo" at bounding box center [232, 69] width 52 height 16
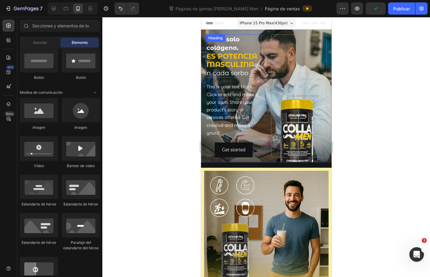
drag, startPoint x: 253, startPoint y: 74, endPoint x: 215, endPoint y: 72, distance: 38.4
click at [215, 72] on span "en cada sorbo" at bounding box center [232, 69] width 52 height 16
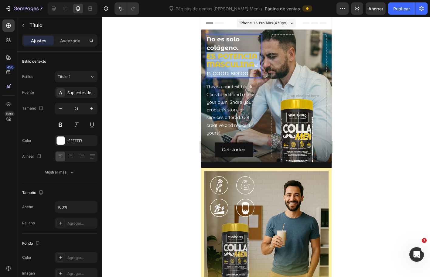
click at [215, 72] on span "en cada sorbo" at bounding box center [232, 69] width 52 height 16
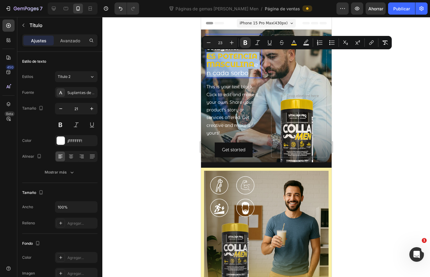
click at [215, 72] on span "en cada sorbo" at bounding box center [232, 69] width 52 height 16
click at [209, 73] on span "en cada sorbo" at bounding box center [232, 69] width 52 height 16
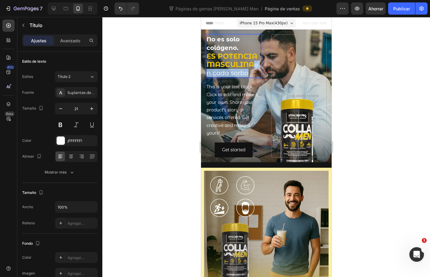
drag, startPoint x: 208, startPoint y: 74, endPoint x: 252, endPoint y: 74, distance: 44.4
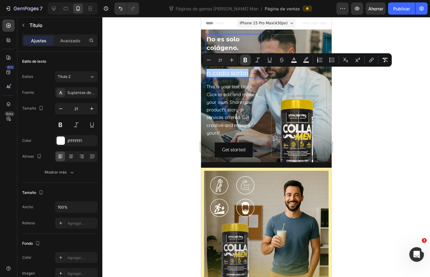
click at [244, 62] on icon "Editor contextual toolbar" at bounding box center [246, 60] width 4 height 5
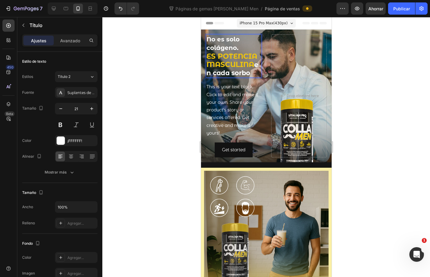
click at [181, 80] on div at bounding box center [266, 147] width 328 height 260
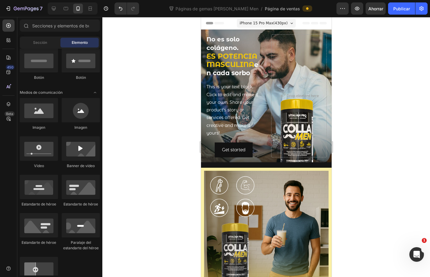
click at [181, 80] on div at bounding box center [266, 147] width 328 height 260
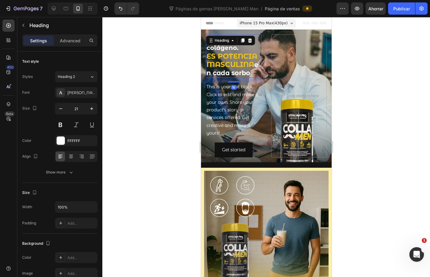
click at [227, 65] on strong "ES POTENCIA MASCULINA" at bounding box center [231, 60] width 51 height 17
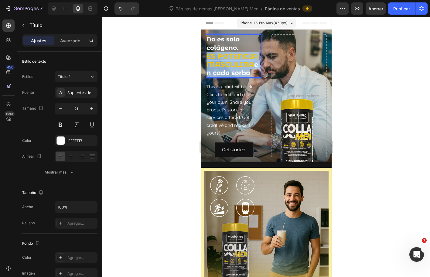
click at [227, 65] on strong "ES POTENCIA MASCULINA" at bounding box center [231, 60] width 51 height 17
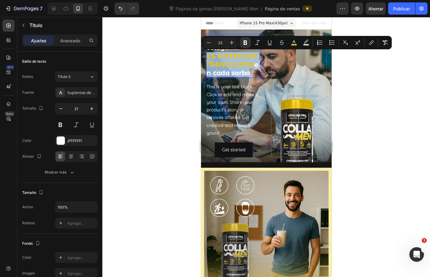
click at [243, 64] on strong "ES POTENCIA MASCULINA" at bounding box center [231, 60] width 51 height 17
drag, startPoint x: 255, startPoint y: 65, endPoint x: 207, endPoint y: 57, distance: 48.4
click at [207, 57] on p "No es solo colágeno. ES POTENCIA MASCULINA en cada sorbo" at bounding box center [233, 56] width 54 height 42
click at [169, 64] on div at bounding box center [266, 147] width 328 height 260
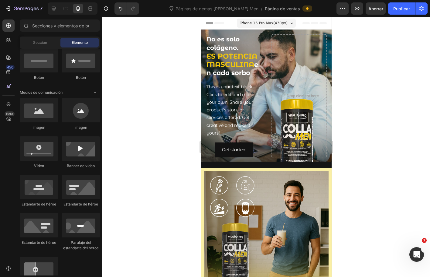
drag, startPoint x: 1, startPoint y: 34, endPoint x: 170, endPoint y: 63, distance: 172.0
click at [170, 63] on div at bounding box center [266, 147] width 328 height 260
click at [355, 114] on div at bounding box center [266, 147] width 328 height 260
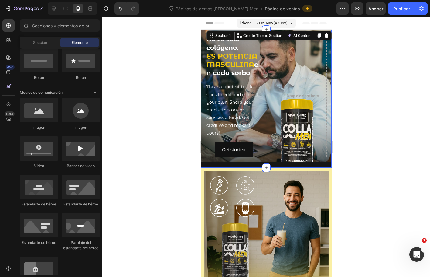
click at [236, 164] on div "⁠⁠⁠⁠⁠⁠⁠ No es solo colágeno. ES POTENCIA MASCULINA en cada sorbo Heading This i…" at bounding box center [266, 97] width 131 height 137
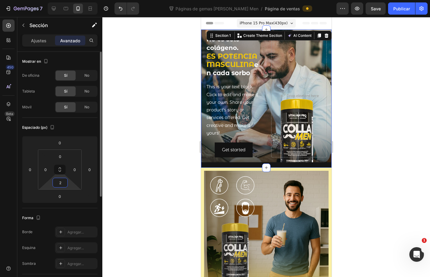
click at [66, 182] on input "2" at bounding box center [60, 182] width 12 height 9
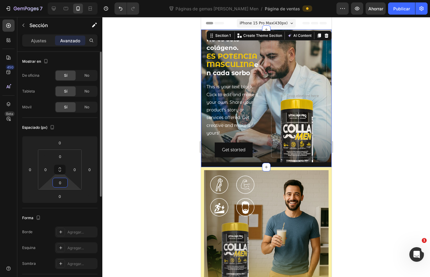
type input "0"
click at [353, 91] on div at bounding box center [266, 147] width 328 height 260
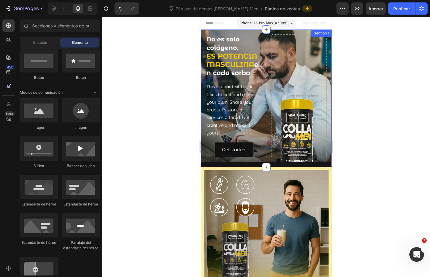
click at [325, 166] on div "⁠⁠⁠⁠⁠⁠⁠ No es solo colágeno. ES POTENCIA MASCULINA en cada sorbo Heading This i…" at bounding box center [266, 97] width 131 height 137
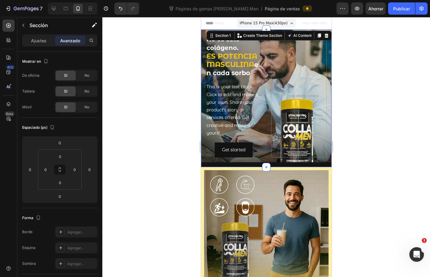
click at [325, 165] on div "⁠⁠⁠⁠⁠⁠⁠ No es solo colágeno. ES POTENCIA MASCULINA en cada sorbo Heading This i…" at bounding box center [266, 97] width 131 height 137
click at [324, 161] on div "⁠⁠⁠⁠⁠⁠⁠ No es solo colágeno. ES POTENCIA MASCULINA en cada sorbo Heading This i…" at bounding box center [266, 95] width 131 height 133
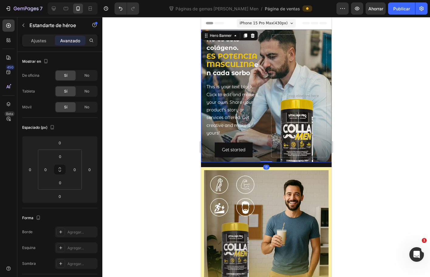
click at [325, 149] on div "⁠⁠⁠⁠⁠⁠⁠ No es solo colágeno. ES POTENCIA MASCULINA en cada sorbo Heading This i…" at bounding box center [266, 95] width 131 height 133
click at [207, 29] on div "Header" at bounding box center [266, 23] width 121 height 12
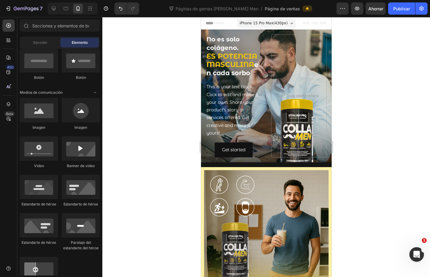
click at [204, 29] on div "Header" at bounding box center [266, 23] width 131 height 12
click at [202, 29] on div "Header" at bounding box center [266, 23] width 131 height 12
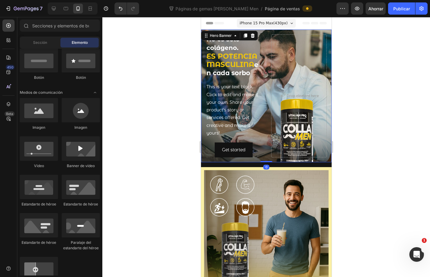
click at [201, 31] on div "⁠⁠⁠⁠⁠⁠⁠ No es solo colágeno. ES POTENCIA MASCULINA en cada sorbo Heading This i…" at bounding box center [266, 95] width 131 height 133
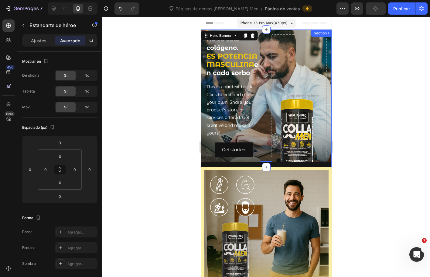
click at [212, 166] on div "⁠⁠⁠⁠⁠⁠⁠ No es solo colágeno. ES POTENCIA MASCULINA en cada sorbo Heading This i…" at bounding box center [266, 97] width 131 height 137
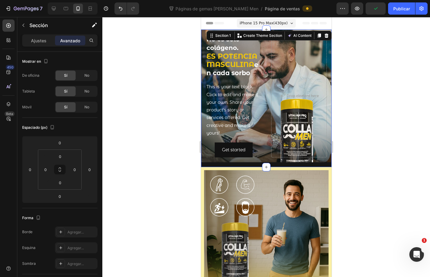
click at [212, 166] on div "⁠⁠⁠⁠⁠⁠⁠ No es solo colágeno. ES POTENCIA MASCULINA en cada sorbo Heading This i…" at bounding box center [266, 97] width 131 height 137
click at [209, 164] on div "⁠⁠⁠⁠⁠⁠⁠ No es solo colágeno. ES POTENCIA MASCULINA en cada sorbo Heading This i…" at bounding box center [266, 97] width 131 height 137
click at [203, 173] on div "Image" at bounding box center [208, 170] width 13 height 5
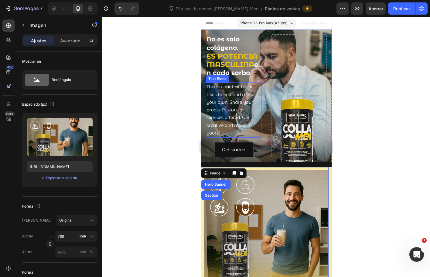
click at [243, 109] on div "This is your text block. Click to edit and make it your own. Share your product…" at bounding box center [234, 109] width 56 height 55
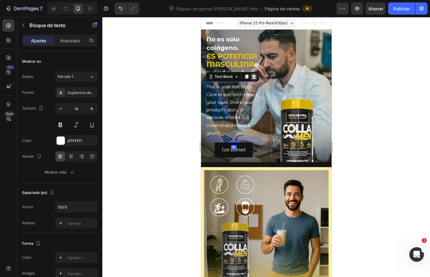
click at [253, 74] on div at bounding box center [253, 76] width 7 height 7
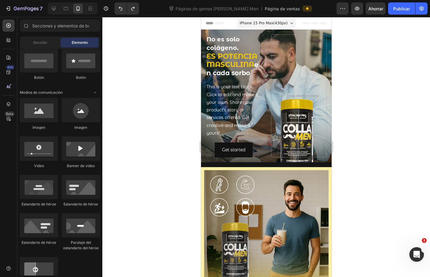
click at [370, 145] on div at bounding box center [266, 147] width 328 height 260
click at [232, 43] on div "No es solo colágeno. ES POTENCIA MASCULINA en cada sorbo Heading" at bounding box center [234, 55] width 56 height 43
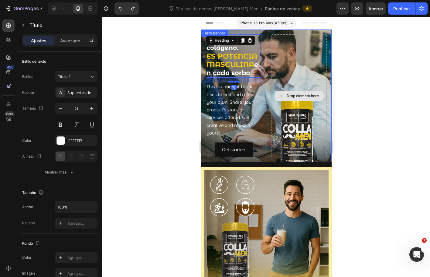
click at [286, 43] on div "Drop element here" at bounding box center [299, 95] width 56 height 123
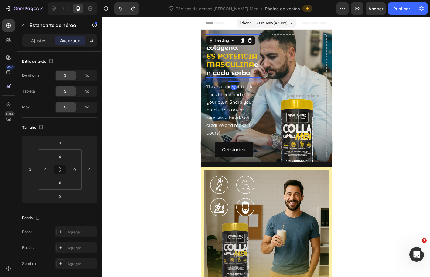
click at [257, 41] on h2 "No es solo colágeno. ES POTENCIA MASCULINA en cada sorbo" at bounding box center [234, 55] width 56 height 43
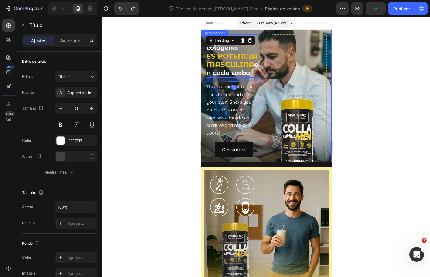
click at [245, 32] on div "No es solo colágeno. ES POTENCIA MASCULINA en cada sorbo Heading 16 This is you…" at bounding box center [266, 95] width 131 height 133
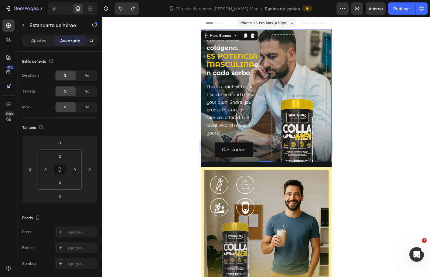
click at [33, 35] on div "Ajustes Avanzado" at bounding box center [59, 40] width 75 height 12
click at [36, 39] on font "Ajustes" at bounding box center [39, 40] width 16 height 5
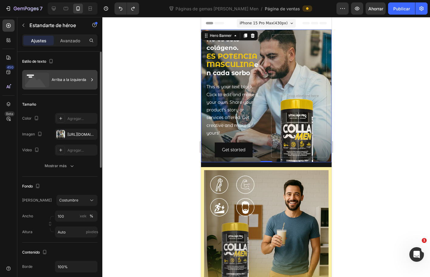
click at [92, 77] on icon at bounding box center [92, 80] width 6 height 6
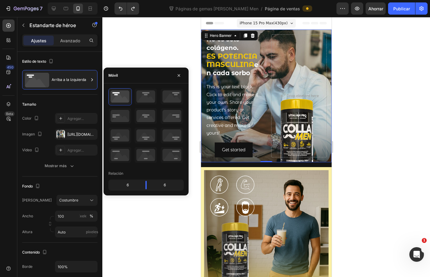
click at [125, 184] on div "6" at bounding box center [125, 185] width 31 height 9
click at [164, 185] on font "6" at bounding box center [165, 184] width 2 height 5
click at [167, 185] on div "6" at bounding box center [167, 185] width 31 height 9
drag, startPoint x: 164, startPoint y: 185, endPoint x: 147, endPoint y: 185, distance: 17.6
click at [147, 185] on div "6 6" at bounding box center [146, 184] width 75 height 11
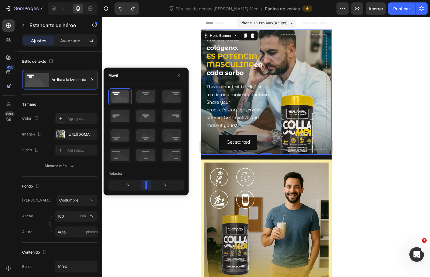
drag, startPoint x: 145, startPoint y: 185, endPoint x: 150, endPoint y: 185, distance: 5.2
click at [150, 0] on body "7 Version history Páginas de gemas de Colla Men / Página de ventas Avance Ahorr…" at bounding box center [215, 0] width 430 height 0
click at [151, 0] on body "7 Version history Páginas de gemas de Colla Men / Página de ventas Avance Ahorr…" at bounding box center [215, 0] width 430 height 0
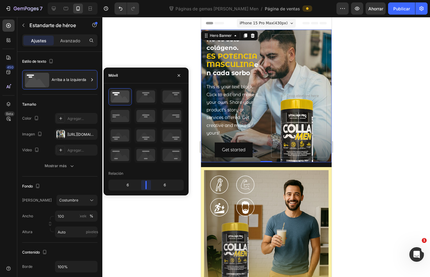
click at [149, 0] on body "7 Version history Páginas de gemas de Colla Men / Página de ventas Avance Ahorr…" at bounding box center [215, 0] width 430 height 0
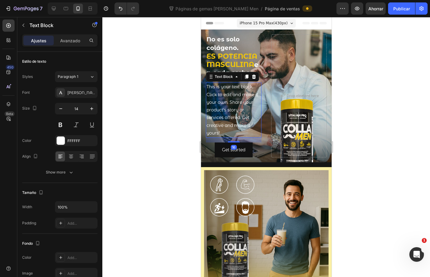
click at [223, 93] on div "This is your text block. Click to edit and make it your own. Share your product…" at bounding box center [234, 109] width 56 height 55
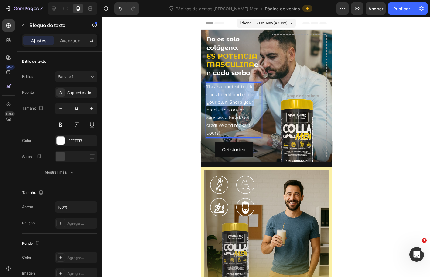
click at [223, 93] on p "This is your text block. Click to edit and make it your own. Share your product…" at bounding box center [233, 109] width 54 height 53
click at [231, 122] on p "This is your text block. Click to edit and make it your own. Share your product…" at bounding box center [233, 109] width 54 height 53
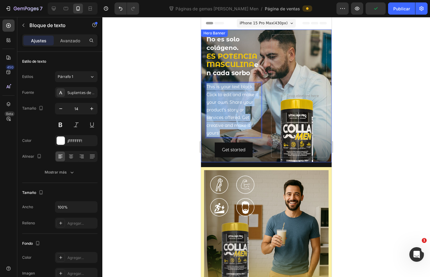
drag, startPoint x: 222, startPoint y: 134, endPoint x: 205, endPoint y: 86, distance: 51.2
click at [205, 86] on div "No es solo colágeno. ES POTENCIA MASCULINA en cada sorbo Heading This is your t…" at bounding box center [266, 95] width 131 height 133
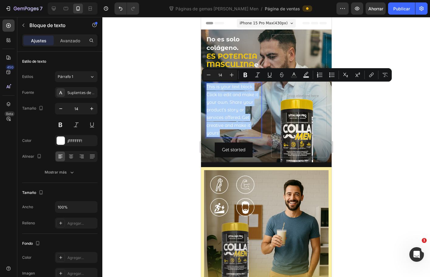
click at [353, 134] on div at bounding box center [266, 147] width 328 height 260
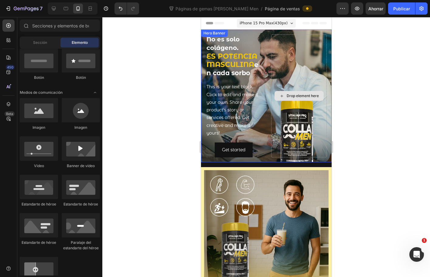
click at [295, 110] on div "Drop element here" at bounding box center [299, 95] width 56 height 123
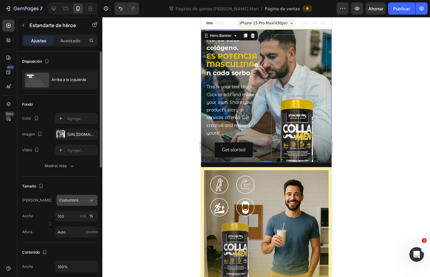
click at [74, 199] on font "Costumbre" at bounding box center [68, 200] width 19 height 5
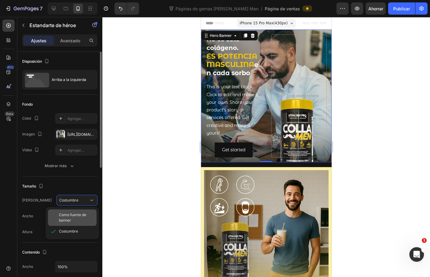
click at [64, 214] on font "Como fuente de banner" at bounding box center [72, 217] width 27 height 10
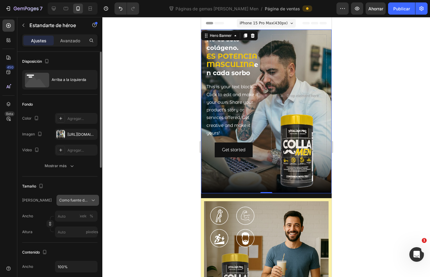
click at [76, 202] on font "Como fuente de banner" at bounding box center [79, 200] width 40 height 5
click at [378, 181] on div at bounding box center [266, 147] width 328 height 260
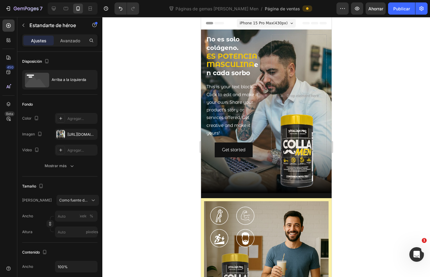
click at [378, 181] on div at bounding box center [266, 147] width 328 height 260
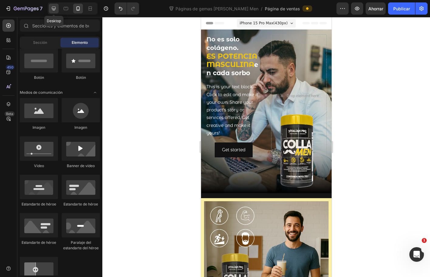
click at [56, 12] on div at bounding box center [54, 9] width 10 height 10
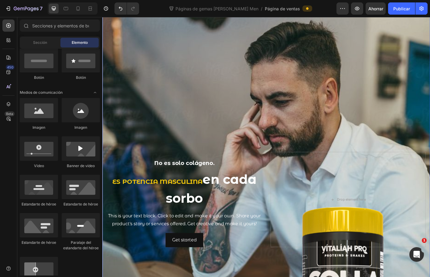
scroll to position [152, 0]
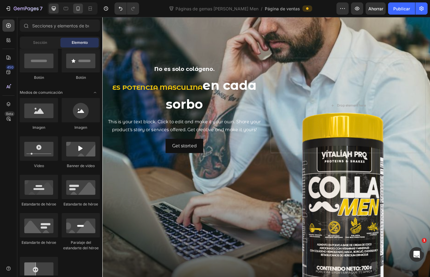
click at [78, 11] on icon at bounding box center [78, 8] width 6 height 6
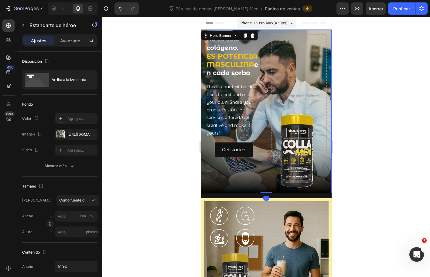
click at [265, 31] on div "No es solo colágeno. ES POTENCIA MASCULINA en cada sorbo Heading This is your t…" at bounding box center [266, 95] width 131 height 133
click at [64, 133] on div at bounding box center [61, 134] width 9 height 9
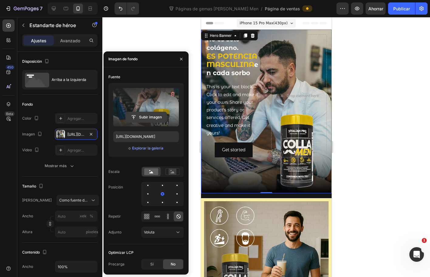
click at [135, 115] on input "file" at bounding box center [146, 117] width 41 height 10
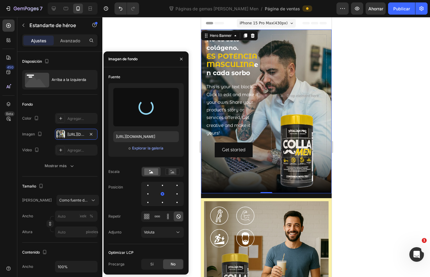
type input "https://cdn.shopify.com/s/files/1/0072/8026/3219/files/gempages_578658871954899…"
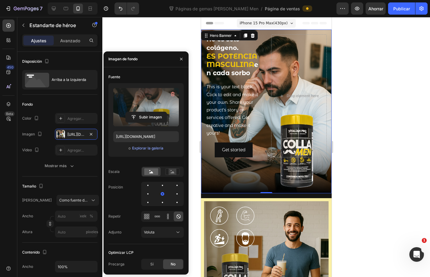
click at [390, 176] on div at bounding box center [266, 147] width 328 height 260
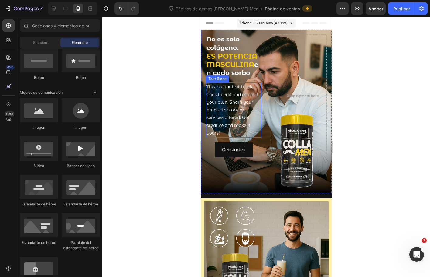
click at [232, 121] on p "This is your text block. Click to edit and make it your own. Share your product…" at bounding box center [233, 109] width 54 height 53
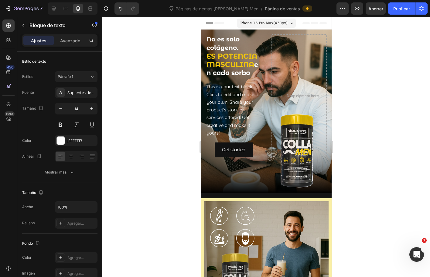
click at [229, 107] on div "This is your text block. Click to edit and make it your own. Share your product…" at bounding box center [234, 109] width 56 height 55
click at [229, 107] on p "This is your text block. Click to edit and make it your own. Share your product…" at bounding box center [233, 109] width 54 height 53
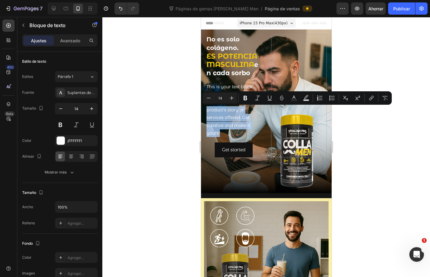
click at [225, 110] on p "This is your text block. Click to edit and make it your own. Share your product…" at bounding box center [233, 109] width 54 height 53
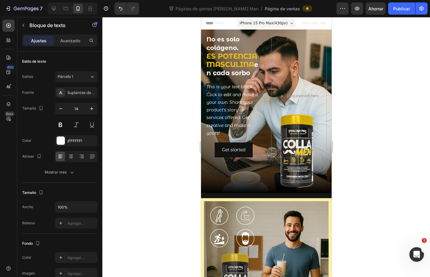
click at [222, 109] on p "This is your text block. Click to edit and make it your own. Share your product…" at bounding box center [233, 109] width 54 height 53
click at [223, 133] on p "This is your text block. Click to edit and make it your own. Share your product…" at bounding box center [233, 109] width 54 height 53
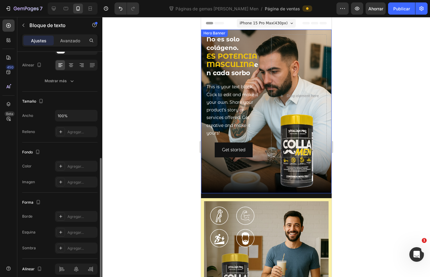
scroll to position [118, 0]
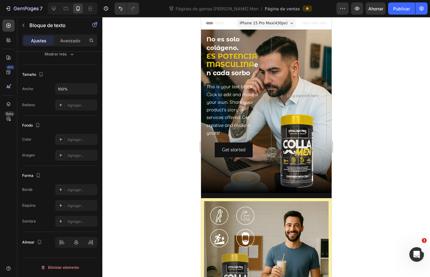
click at [233, 111] on p "This is your text block. Click to edit and make it your own. Share your product…" at bounding box center [233, 109] width 54 height 53
click at [237, 125] on p "This is your text block. Click to edit and make it your own. Share your product…" at bounding box center [233, 109] width 54 height 53
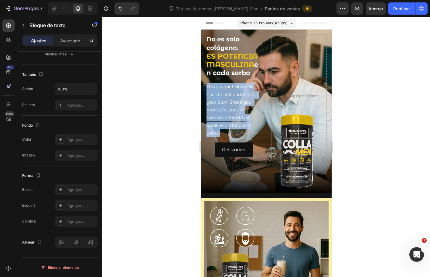
drag, startPoint x: 223, startPoint y: 132, endPoint x: 399, endPoint y: 105, distance: 178.7
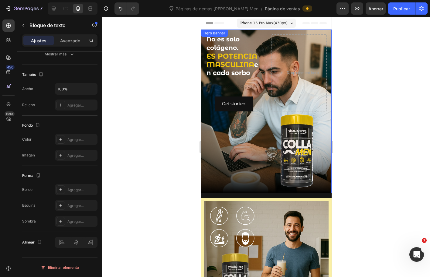
click at [185, 107] on div at bounding box center [266, 147] width 328 height 260
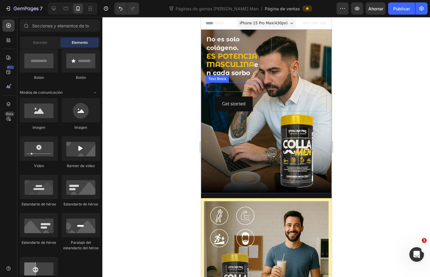
click at [217, 85] on p "Rich Text Editor. Editing area: main" at bounding box center [233, 87] width 54 height 8
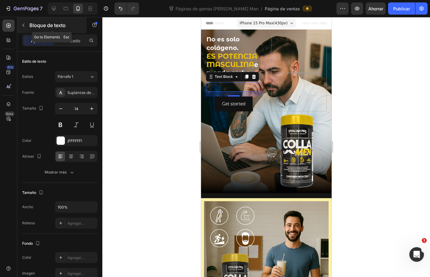
click at [22, 24] on icon "button" at bounding box center [23, 25] width 5 height 5
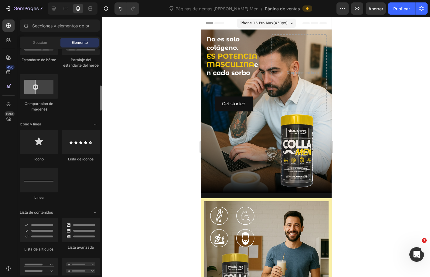
scroll to position [365, 0]
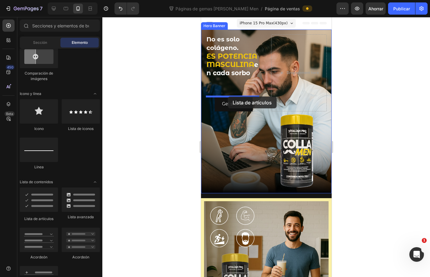
drag, startPoint x: 244, startPoint y: 217, endPoint x: 228, endPoint y: 96, distance: 121.7
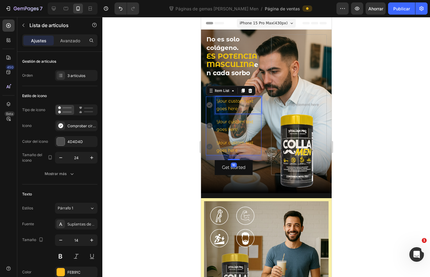
click at [227, 105] on div "Your custom text goes here" at bounding box center [239, 104] width 46 height 17
click at [227, 105] on p "Your custom text goes here" at bounding box center [238, 104] width 44 height 15
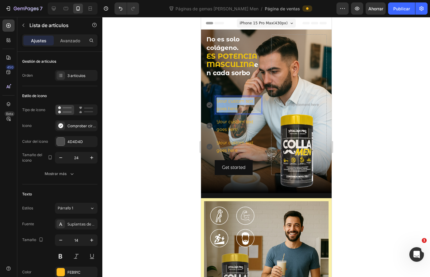
click at [227, 105] on p "Your custom text goes here" at bounding box center [238, 104] width 44 height 15
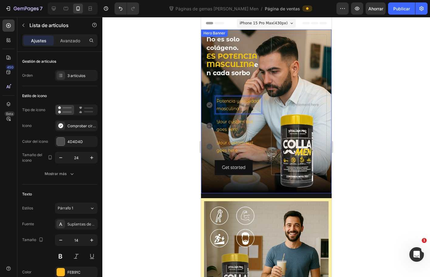
click at [184, 120] on div at bounding box center [266, 147] width 328 height 260
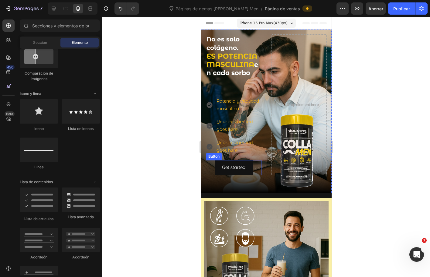
scroll to position [30, 0]
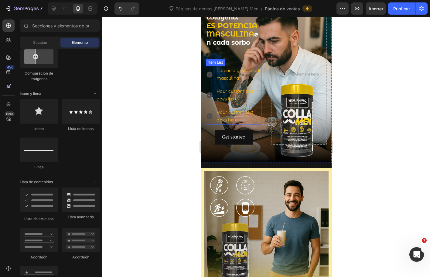
click at [221, 82] on p "Potencia y vitalidad masculina" at bounding box center [238, 74] width 44 height 15
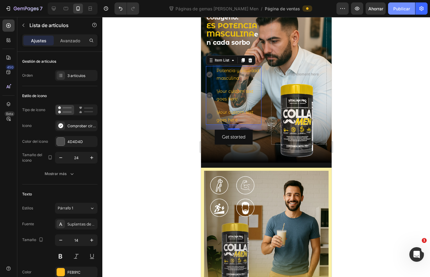
click at [401, 8] on font "Publicar" at bounding box center [402, 8] width 17 height 5
